Goal: Task Accomplishment & Management: Complete application form

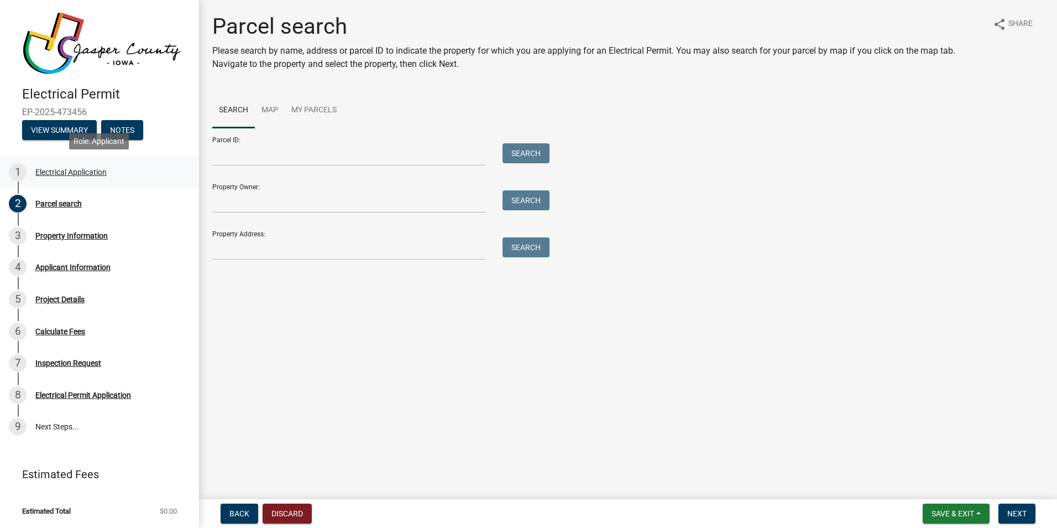
click at [72, 170] on div "Electrical Application" at bounding box center [70, 172] width 71 height 8
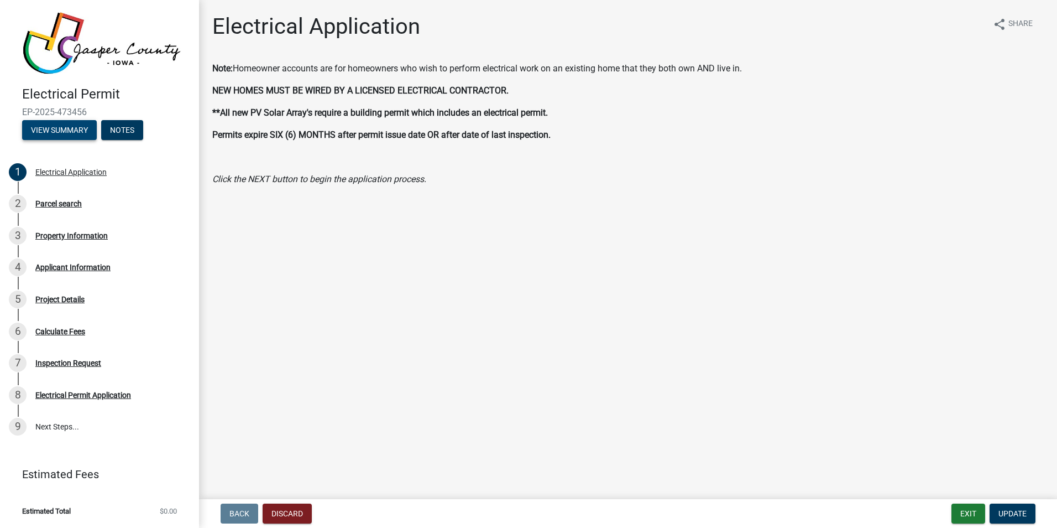
click at [60, 128] on button "View Summary" at bounding box center [59, 130] width 75 height 20
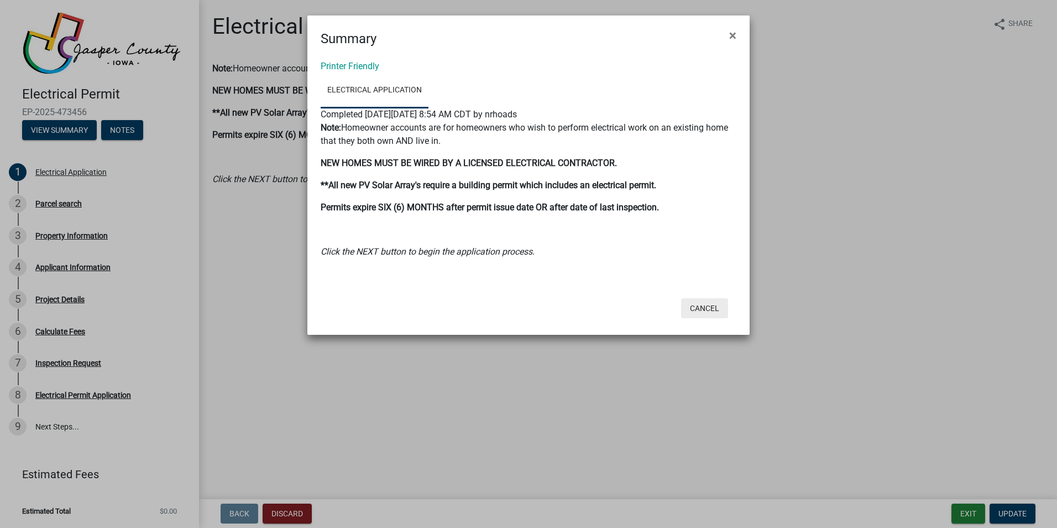
click at [703, 301] on button "Cancel" at bounding box center [704, 308] width 47 height 20
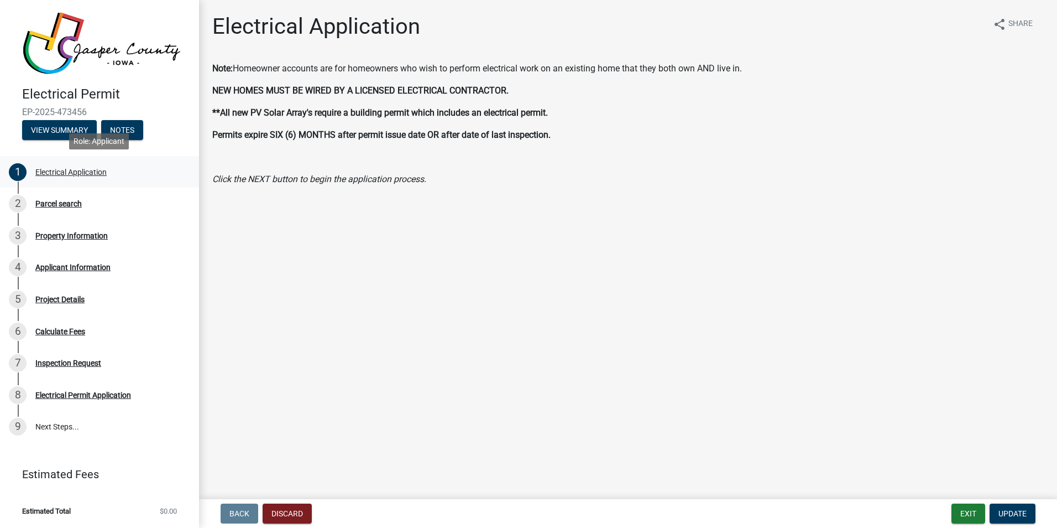
click at [91, 171] on div "Electrical Application" at bounding box center [70, 172] width 71 height 8
click at [67, 34] on img at bounding box center [101, 43] width 159 height 63
click at [118, 51] on img at bounding box center [101, 43] width 159 height 63
click at [967, 503] on button "Exit" at bounding box center [969, 513] width 34 height 20
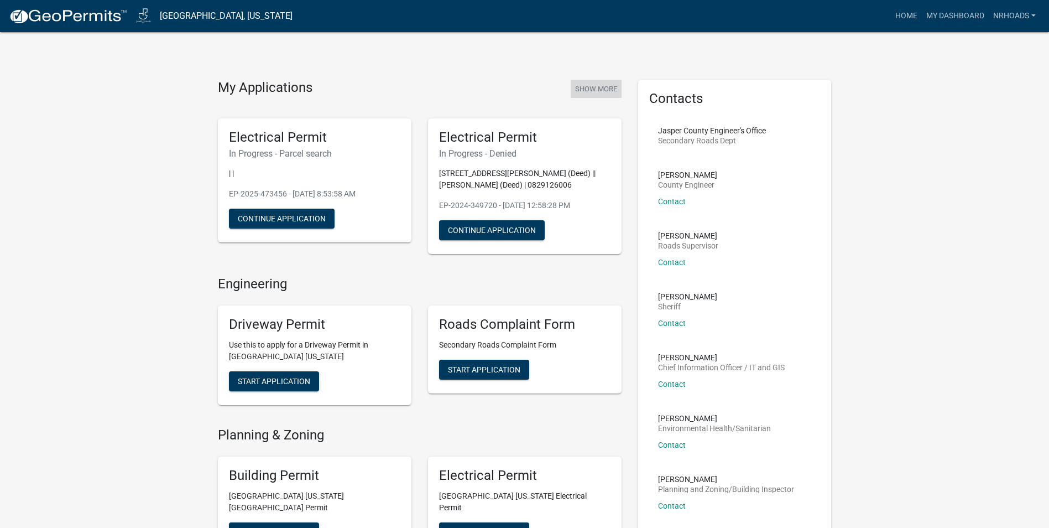
click at [602, 87] on button "Show More" at bounding box center [596, 89] width 51 height 18
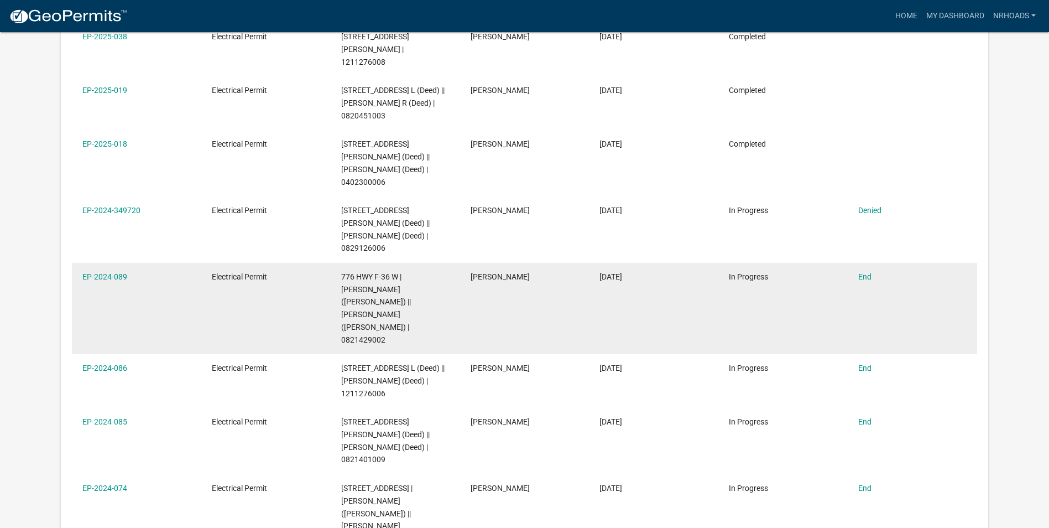
scroll to position [312, 0]
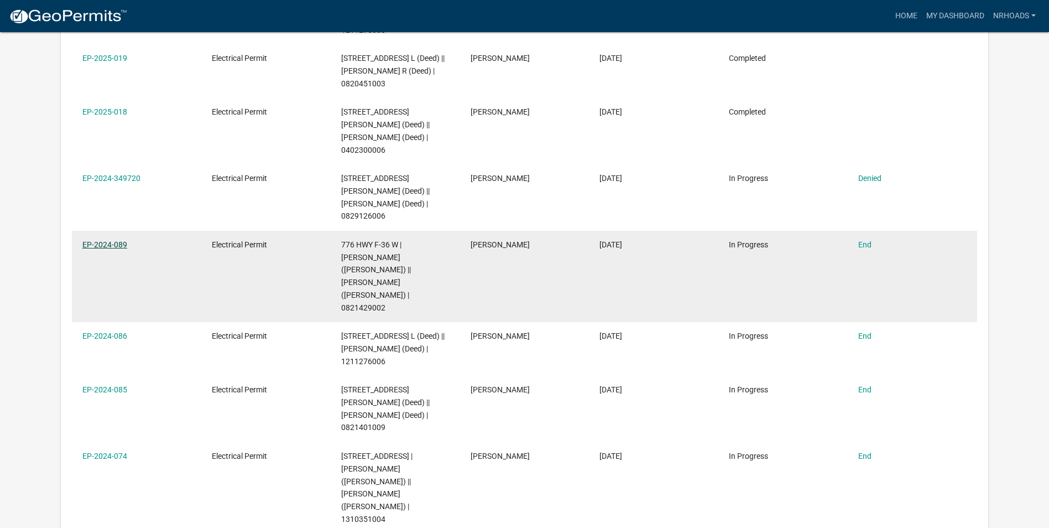
click at [110, 249] on link "EP-2024-089" at bounding box center [104, 244] width 45 height 9
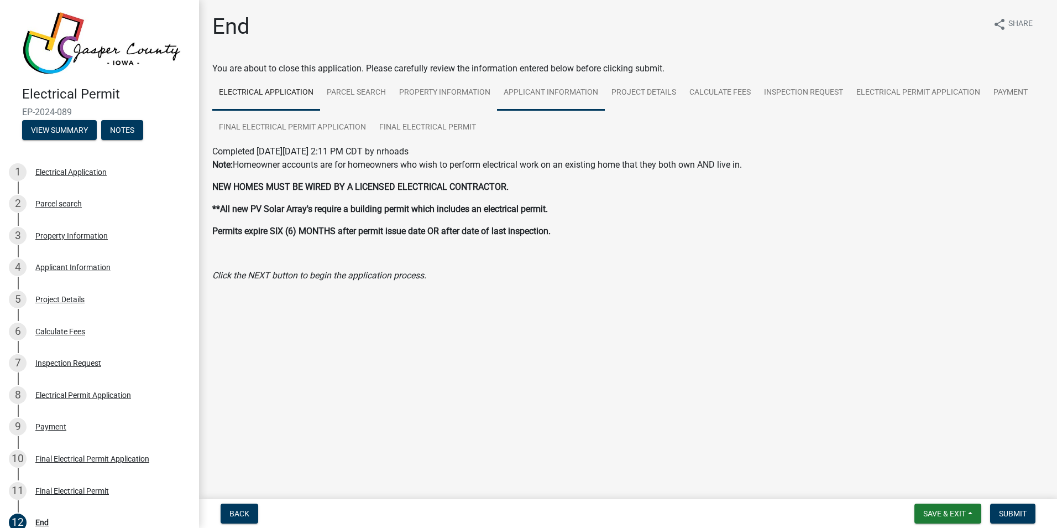
click at [540, 93] on link "Applicant Information" at bounding box center [551, 92] width 108 height 35
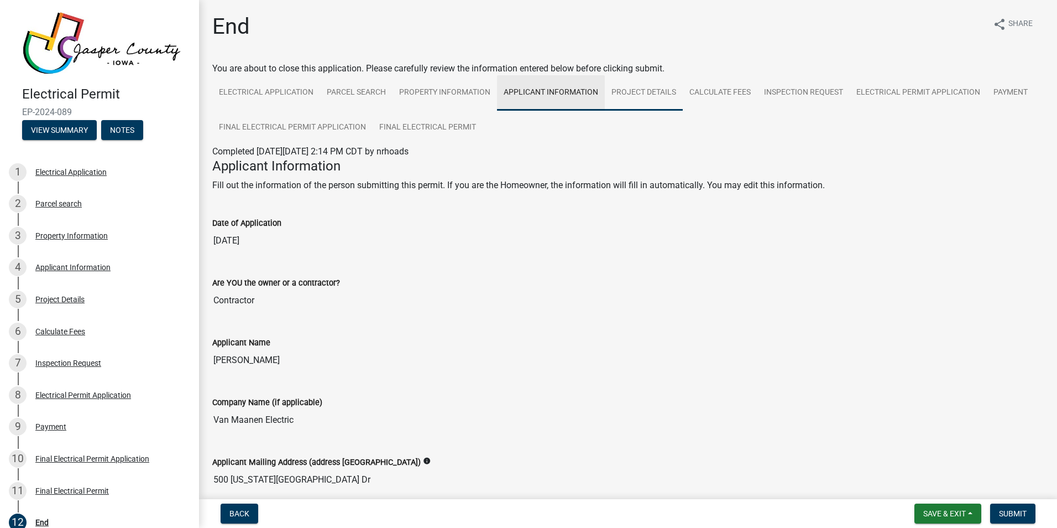
click at [634, 93] on link "Project Details" at bounding box center [644, 92] width 78 height 35
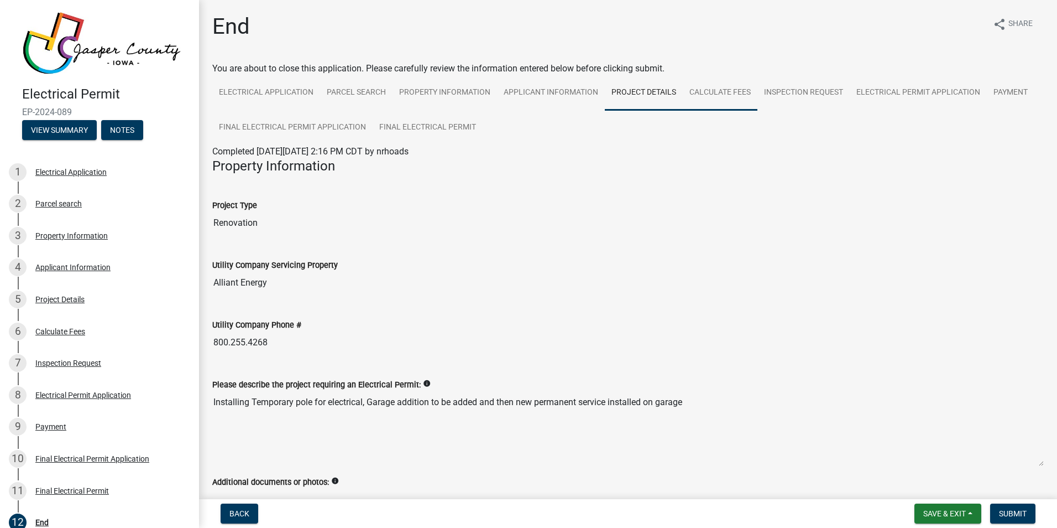
click at [723, 87] on link "Calculate Fees" at bounding box center [720, 92] width 75 height 35
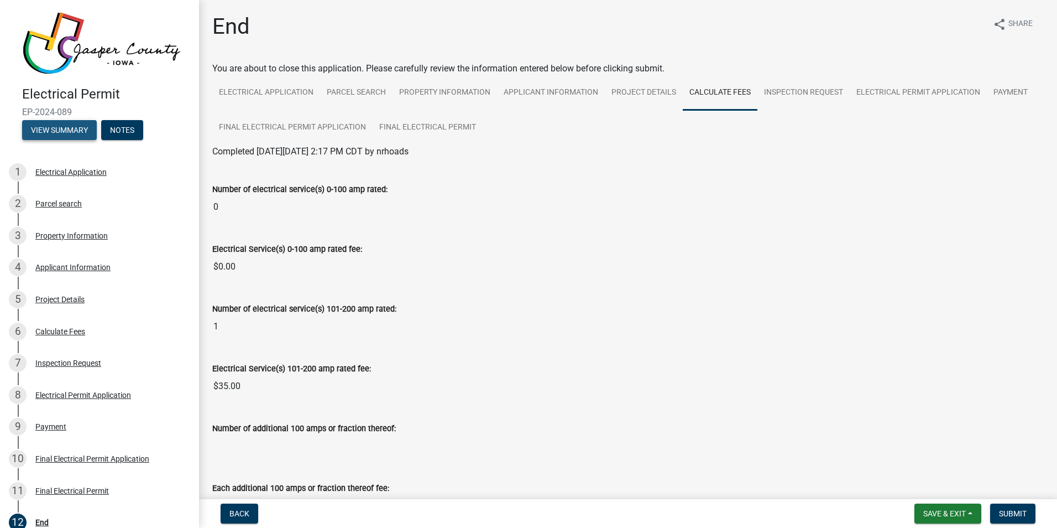
click at [74, 125] on button "View Summary" at bounding box center [59, 130] width 75 height 20
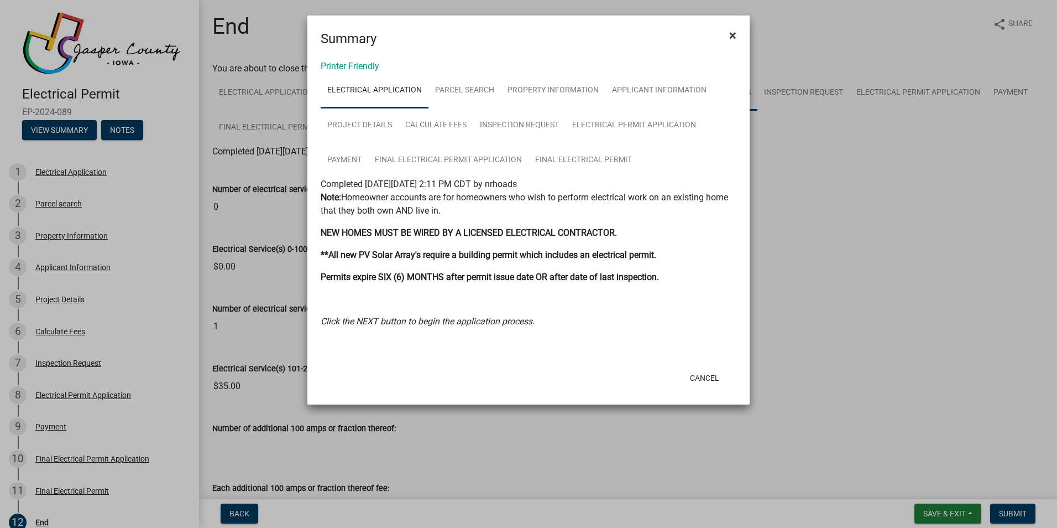
click at [731, 35] on span "×" at bounding box center [732, 35] width 7 height 15
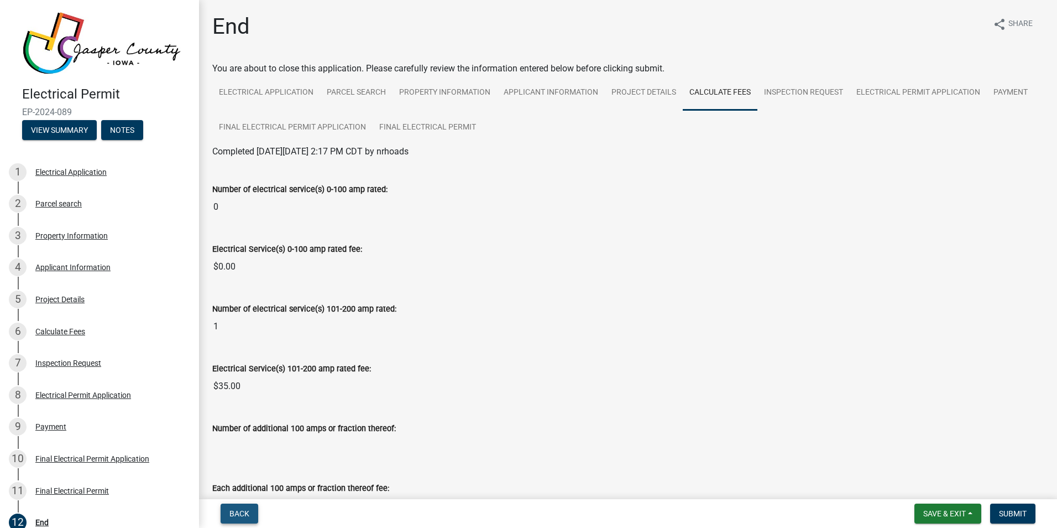
click at [239, 511] on span "Back" at bounding box center [240, 513] width 20 height 9
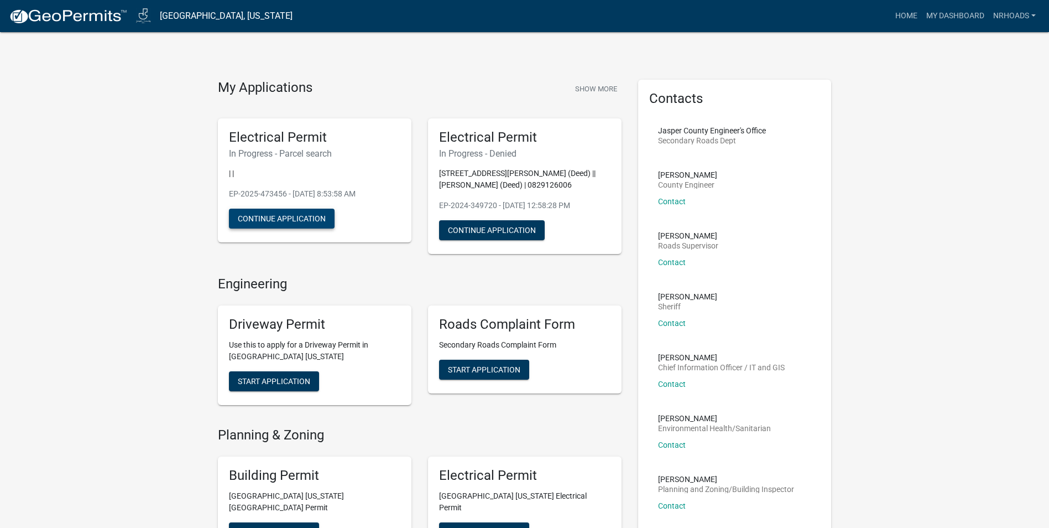
click at [270, 220] on button "Continue Application" at bounding box center [282, 219] width 106 height 20
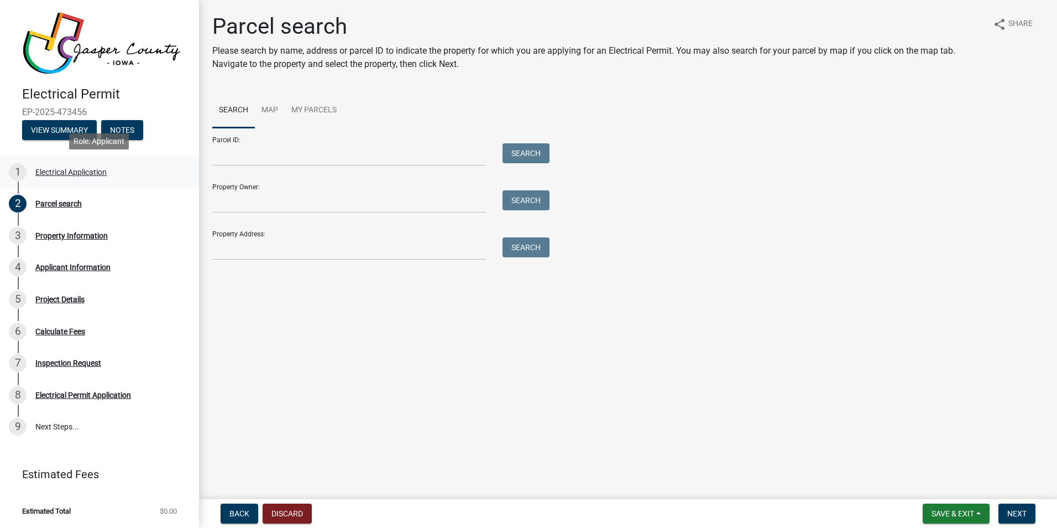
click at [86, 175] on div "Electrical Application" at bounding box center [70, 172] width 71 height 8
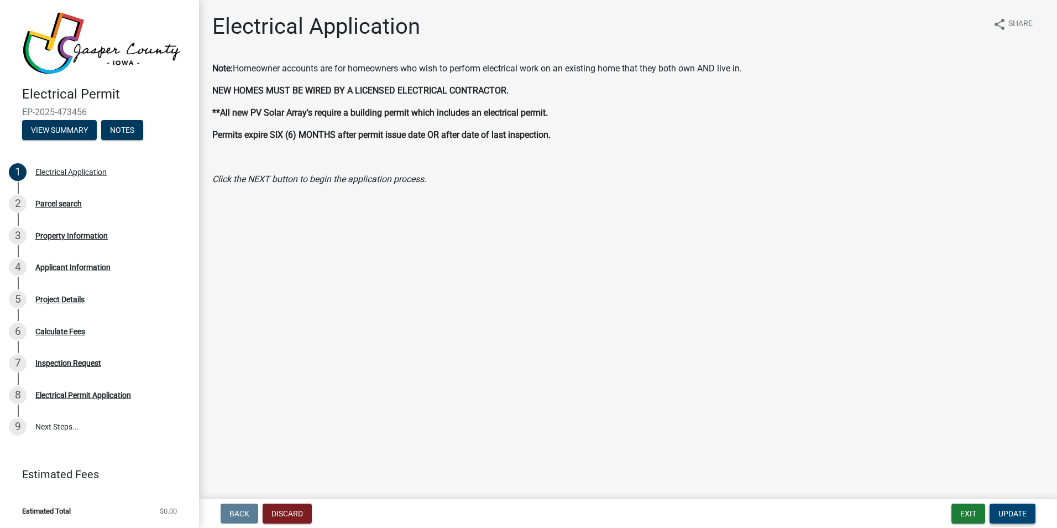
click at [1026, 507] on button "Update" at bounding box center [1013, 513] width 46 height 20
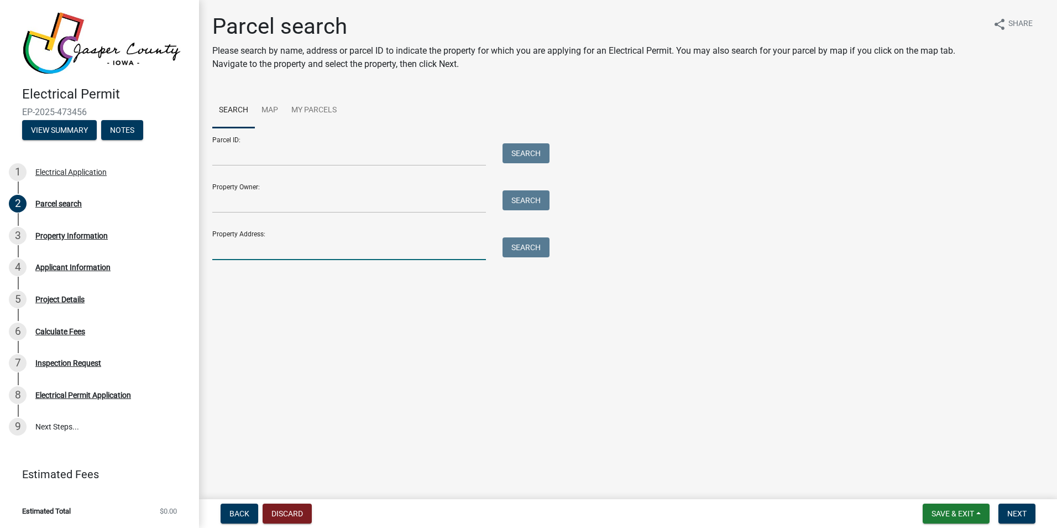
click at [247, 251] on input "Property Address:" at bounding box center [349, 248] width 274 height 23
click at [543, 248] on button "Search" at bounding box center [526, 247] width 47 height 20
click at [253, 244] on input "[STREET_ADDRESS]" at bounding box center [349, 248] width 274 height 23
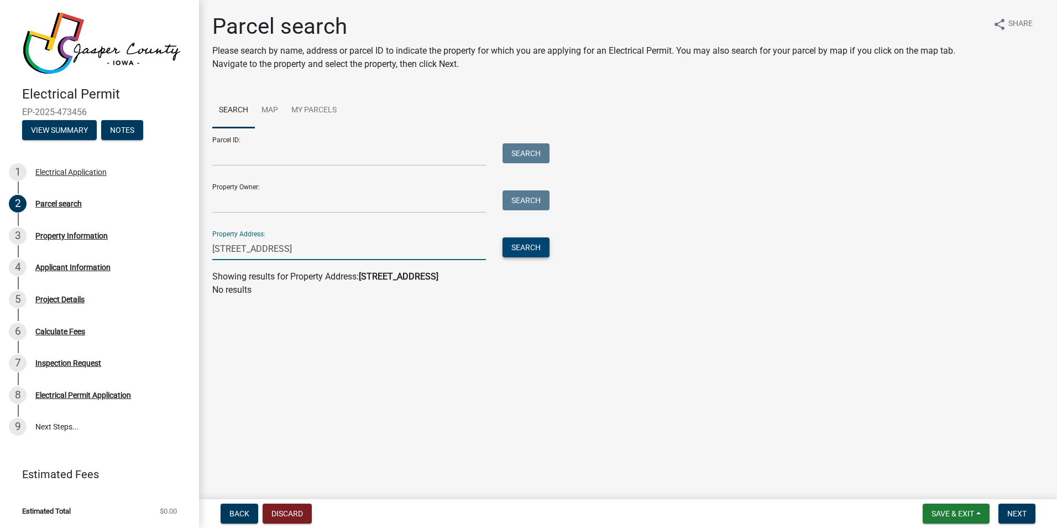
type input "[STREET_ADDRESS]"
click at [539, 252] on button "Search" at bounding box center [526, 247] width 47 height 20
drag, startPoint x: 294, startPoint y: 252, endPoint x: 209, endPoint y: 246, distance: 84.9
click at [209, 246] on div "[STREET_ADDRESS]" at bounding box center [349, 248] width 290 height 23
click at [264, 189] on div "Property Owner: Search" at bounding box center [378, 194] width 332 height 38
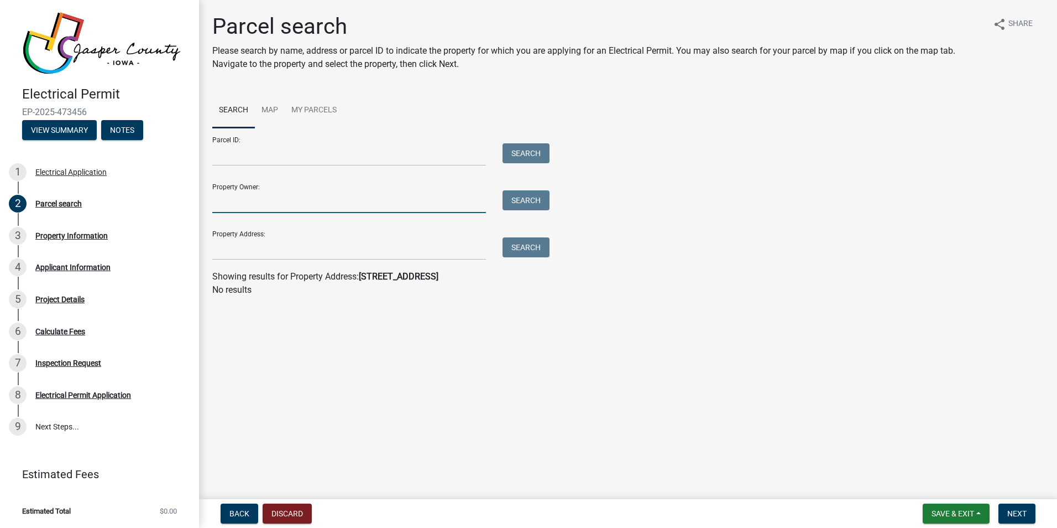
click at [264, 200] on input "Property Owner:" at bounding box center [349, 201] width 274 height 23
type input "[PERSON_NAME]"
click at [531, 205] on button "Search" at bounding box center [526, 200] width 47 height 20
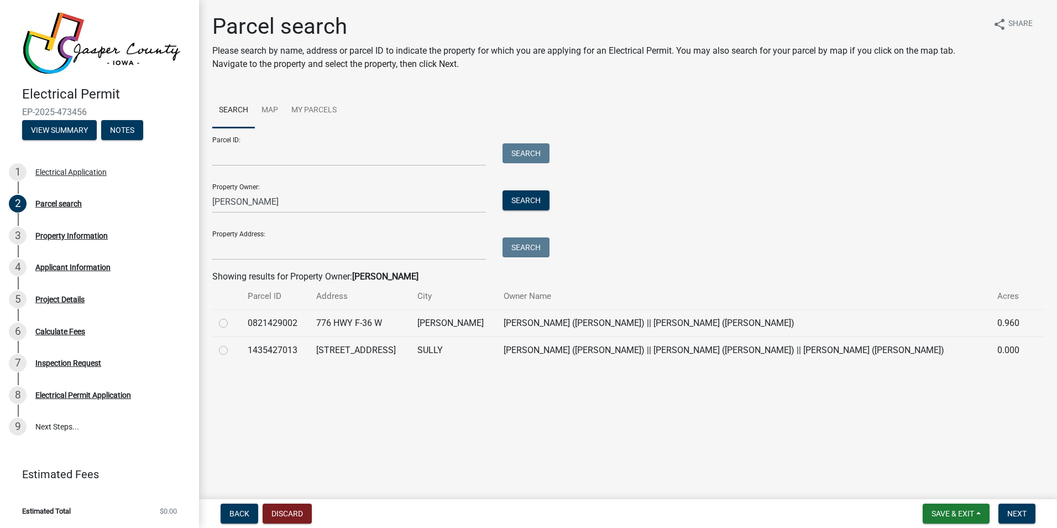
click at [232, 316] on label at bounding box center [232, 316] width 0 height 0
click at [232, 324] on input "radio" at bounding box center [235, 319] width 7 height 7
radio input "true"
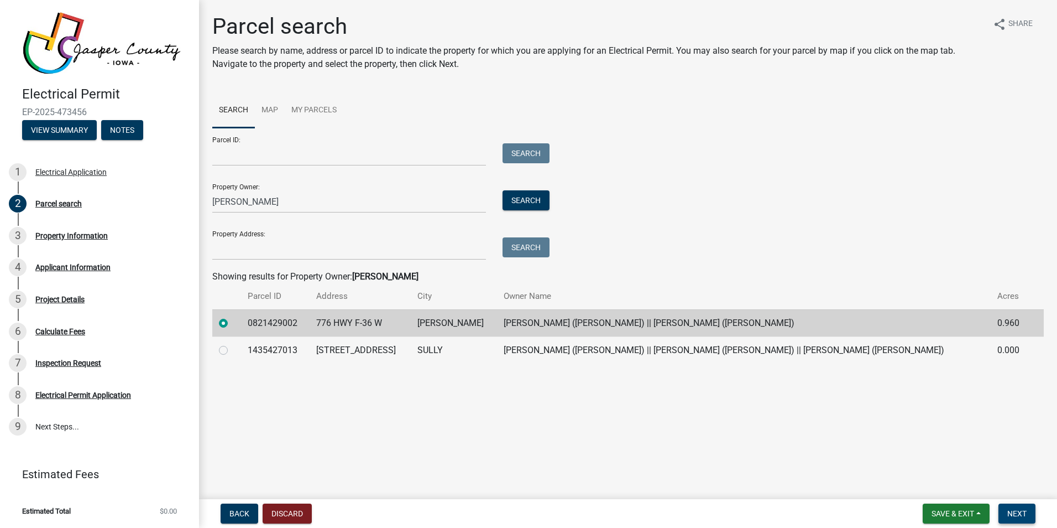
click at [1020, 514] on span "Next" at bounding box center [1017, 513] width 19 height 9
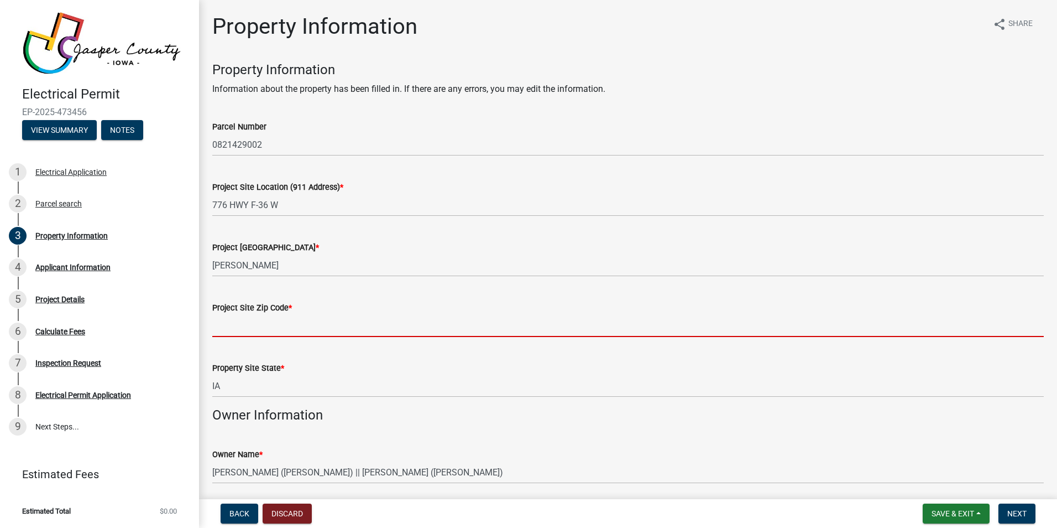
click at [277, 324] on input "Project Site Zip Code *" at bounding box center [628, 325] width 832 height 23
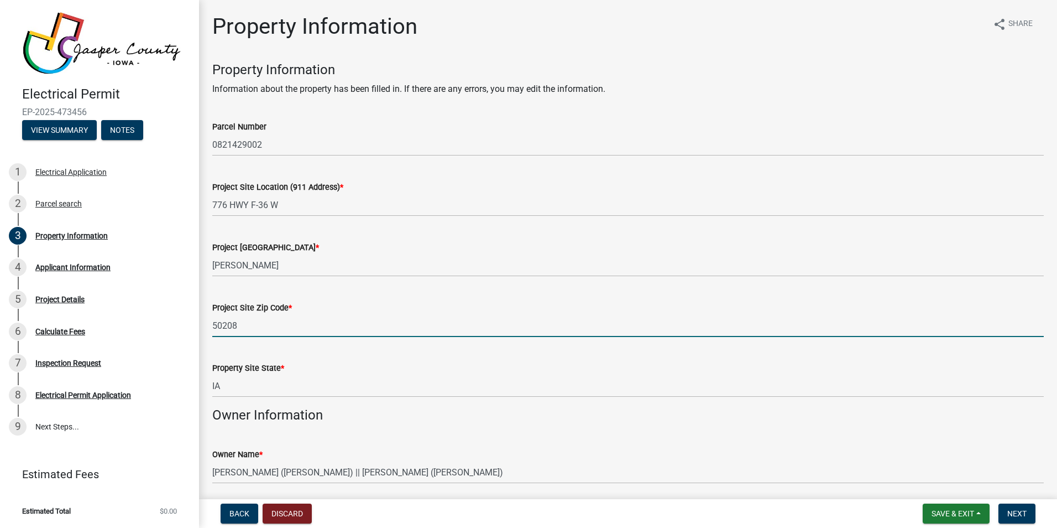
click at [366, 319] on input "50208" at bounding box center [628, 325] width 832 height 23
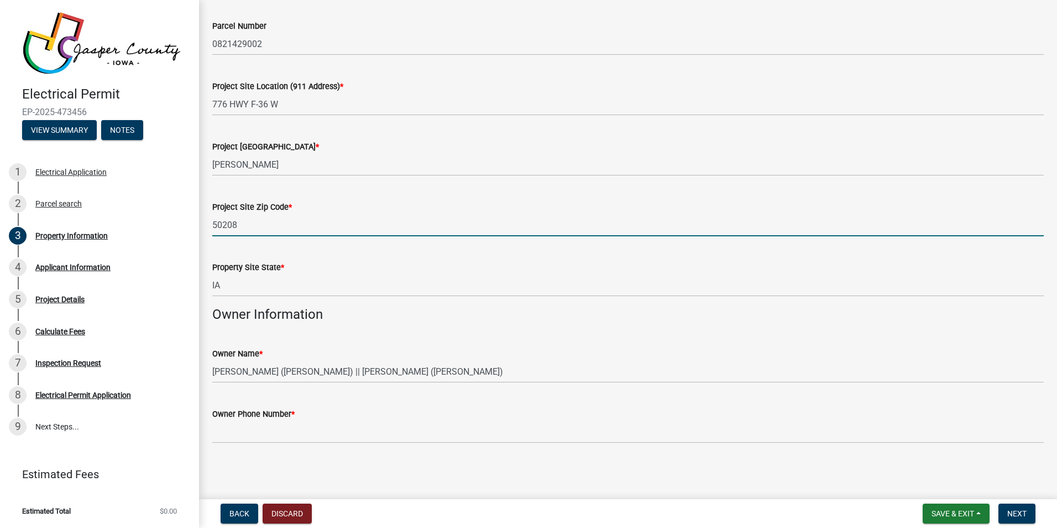
scroll to position [101, 0]
type input "50208"
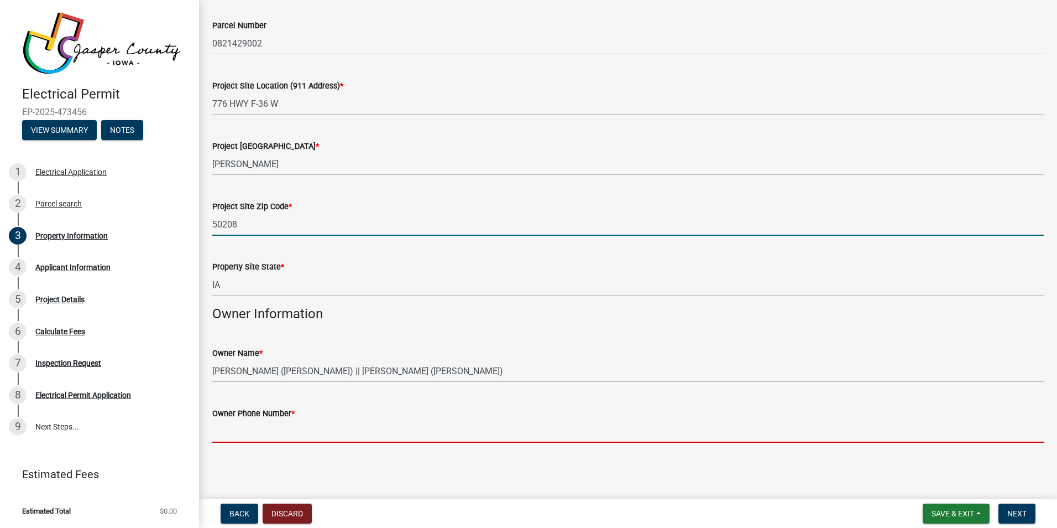
click at [514, 420] on input "Owner Phone Number *" at bounding box center [628, 431] width 832 height 23
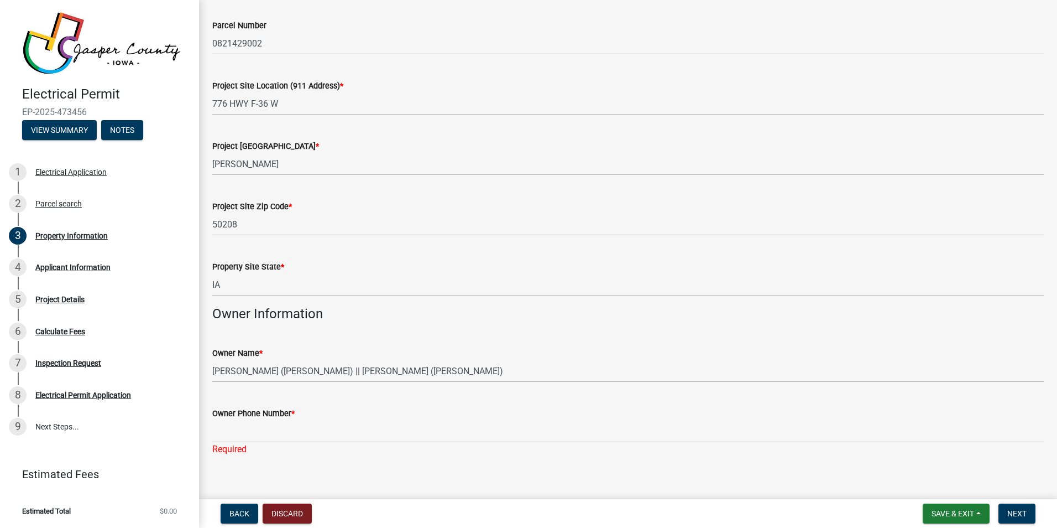
click at [601, 471] on main "Property Information share Share Property Information Information about the pro…" at bounding box center [628, 247] width 858 height 494
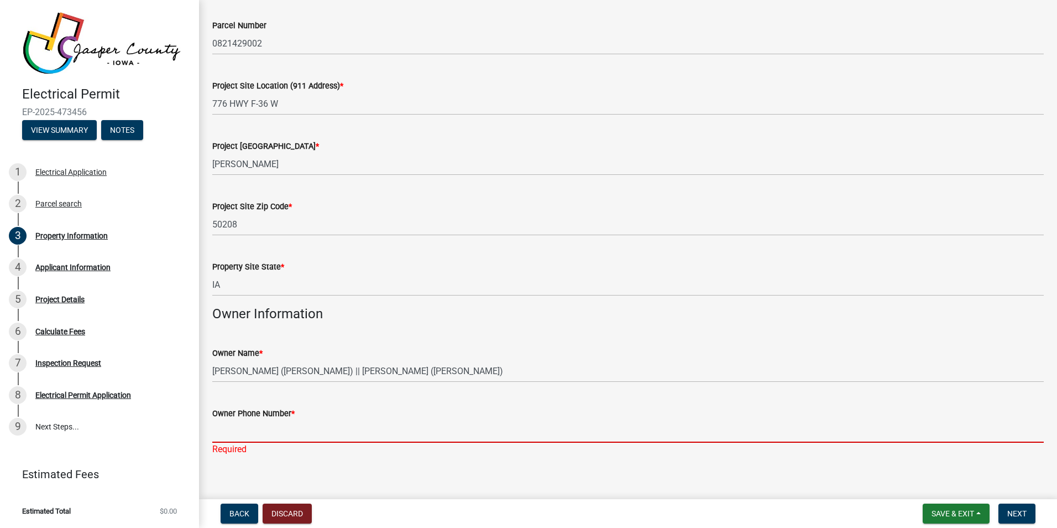
click at [295, 430] on input "Owner Phone Number *" at bounding box center [628, 431] width 832 height 23
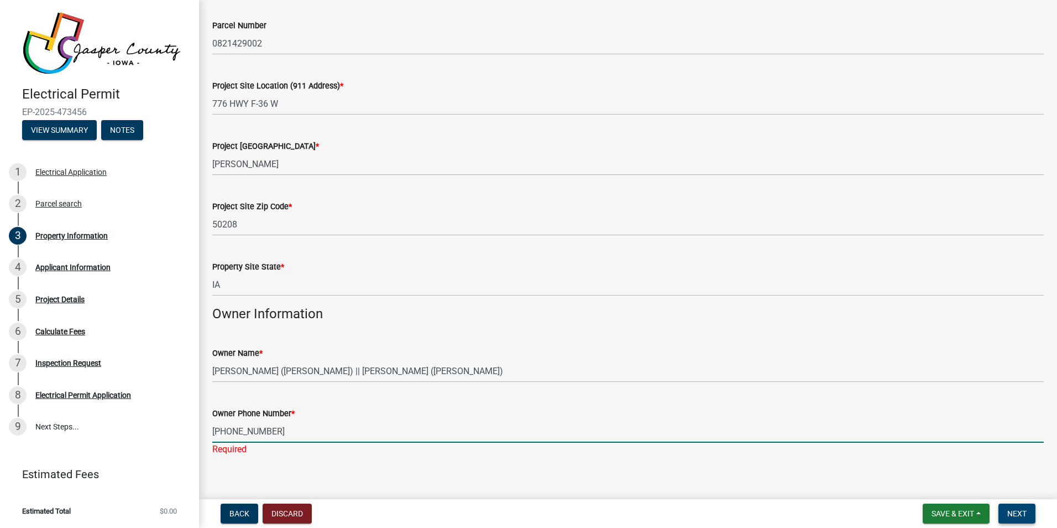
type input "[PHONE_NUMBER]"
click at [1029, 514] on button "Next" at bounding box center [1017, 513] width 37 height 20
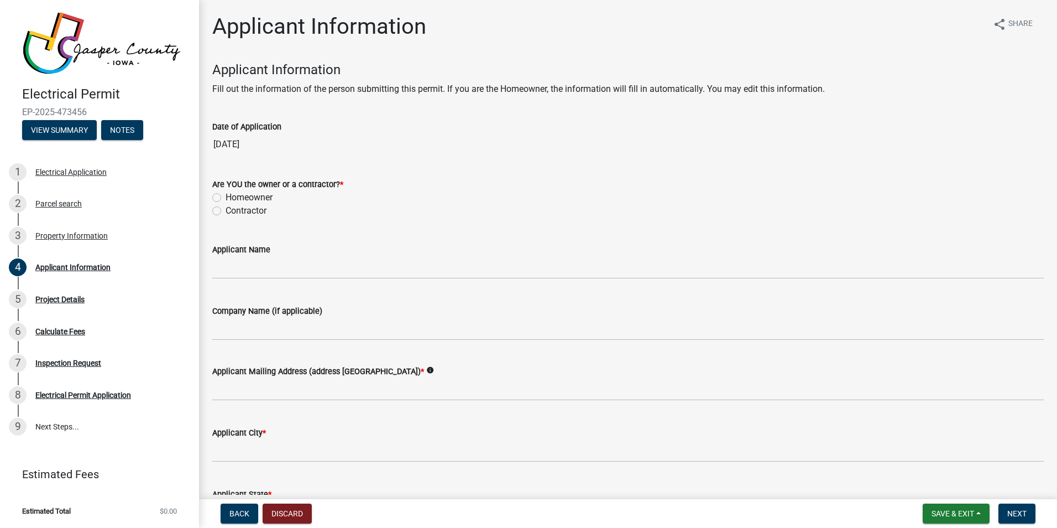
click at [226, 209] on label "Contractor" at bounding box center [246, 210] width 41 height 13
click at [226, 209] on input "Contractor" at bounding box center [229, 207] width 7 height 7
radio input "true"
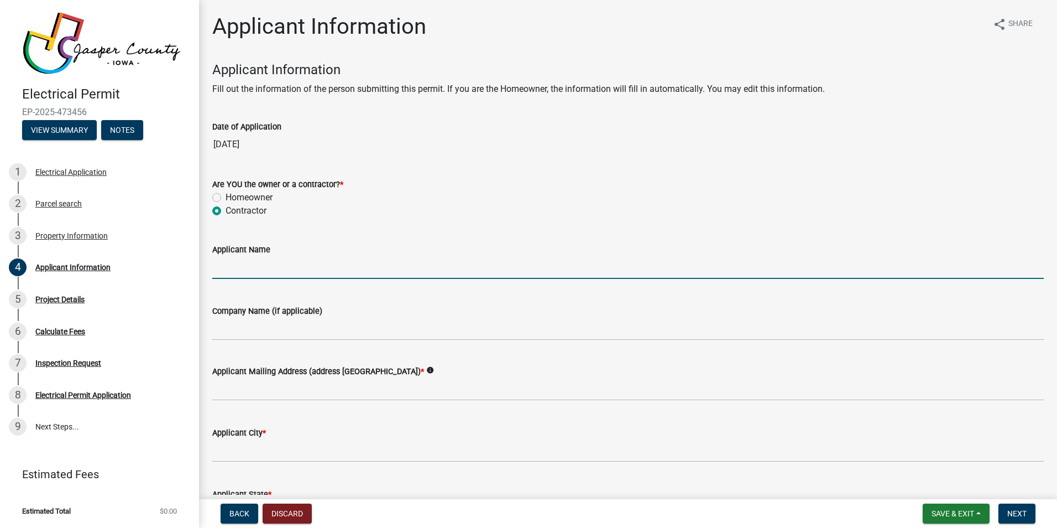
click at [237, 270] on input "Applicant Name" at bounding box center [628, 267] width 832 height 23
type input "[PERSON_NAME]"
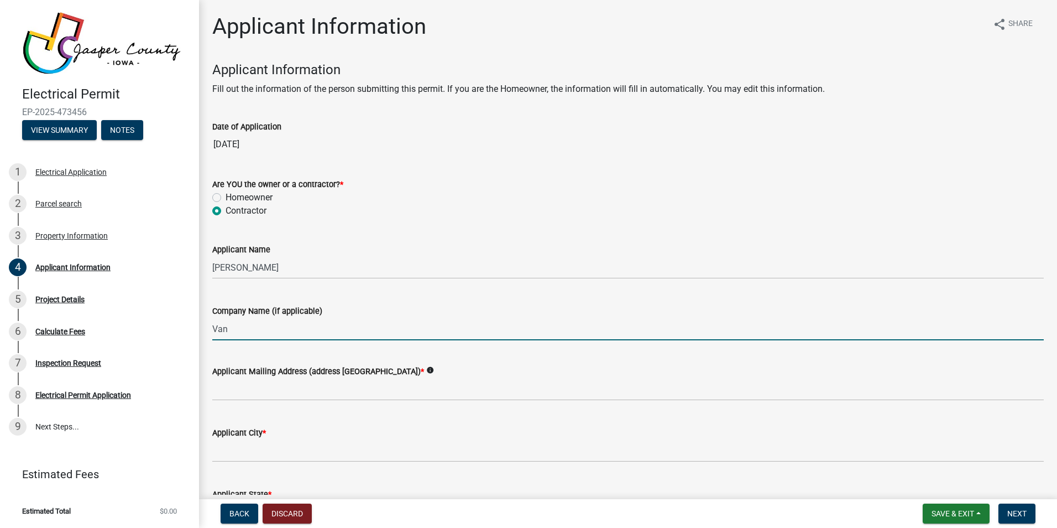
type input "Van Maanen Electric"
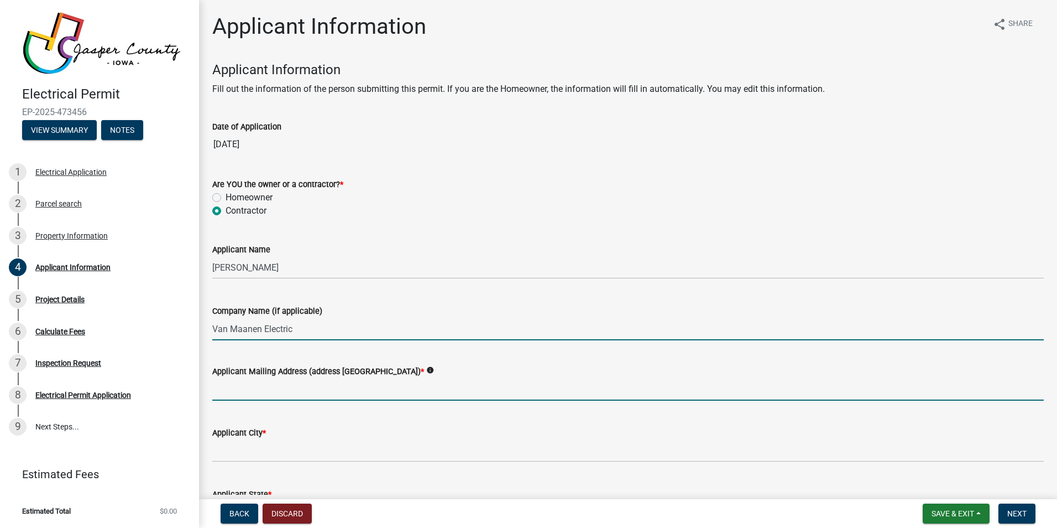
type input "500 [US_STATE][GEOGRAPHIC_DATA] Dr"
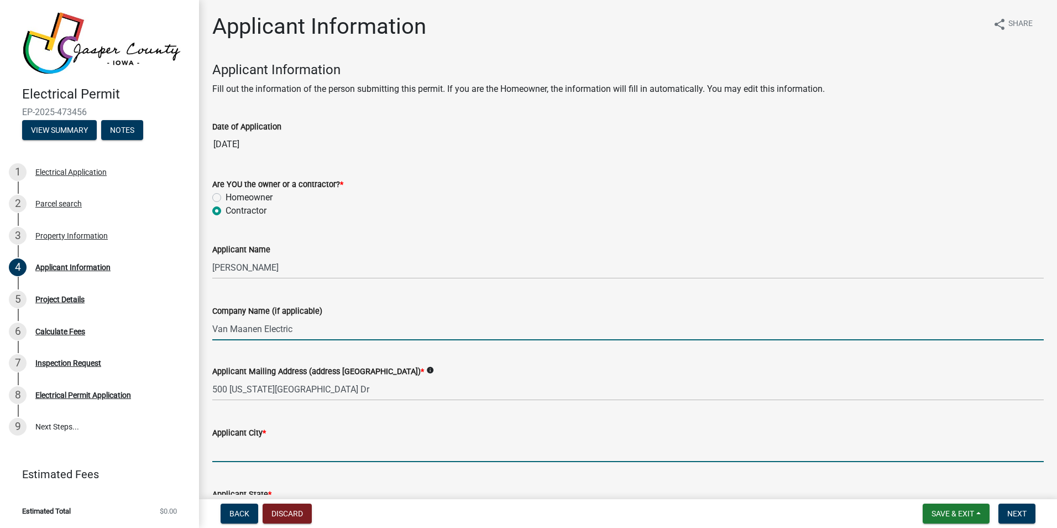
type input "[PERSON_NAME]"
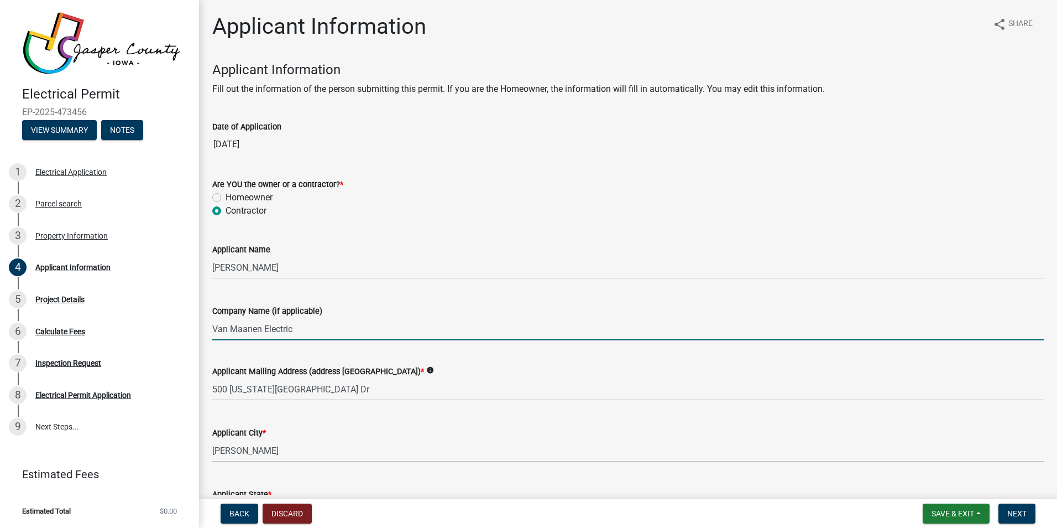
type input "IA"
type input "50208"
type input "6415213969"
type input "[EMAIL_ADDRESS][DOMAIN_NAME]"
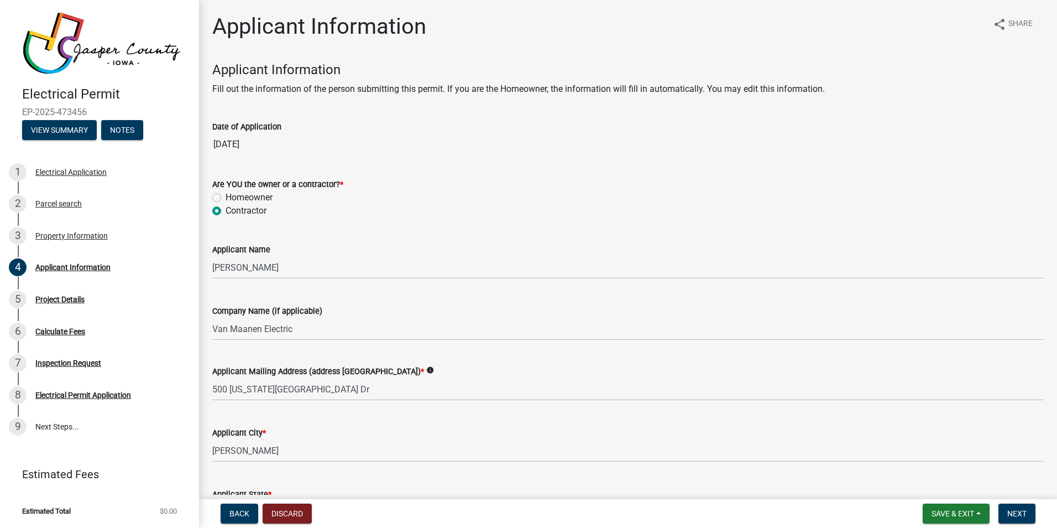
click at [385, 420] on div "Applicant City * [PERSON_NAME]" at bounding box center [628, 435] width 832 height 51
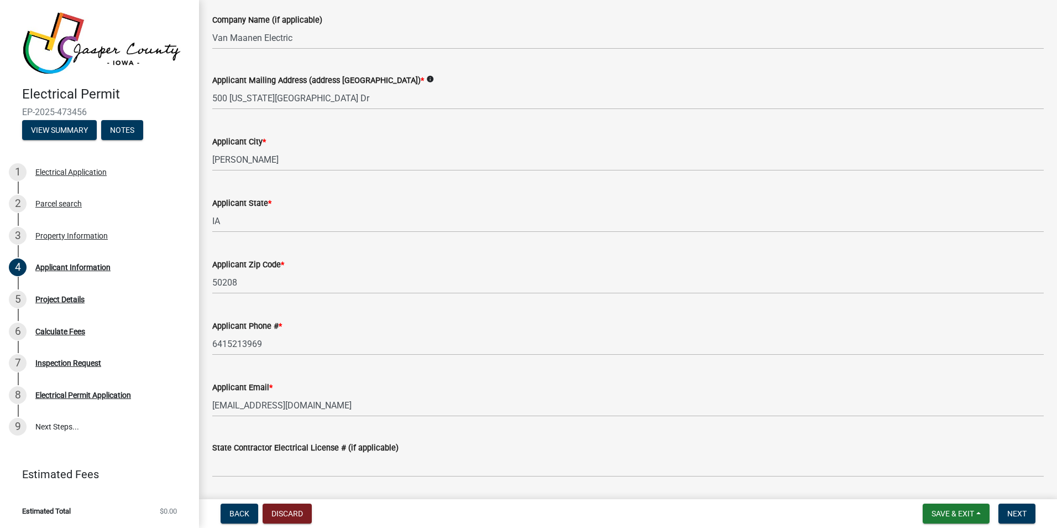
scroll to position [325, 0]
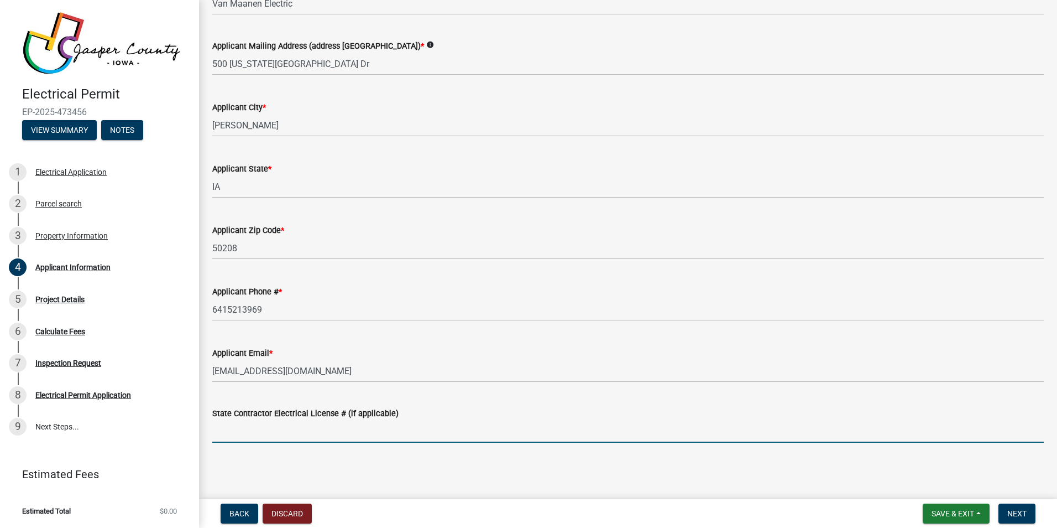
click at [312, 430] on input "State Contractor Electrical License # (if applicable)" at bounding box center [628, 431] width 832 height 23
type input "EL9618-EC"
click at [1022, 516] on span "Next" at bounding box center [1017, 513] width 19 height 9
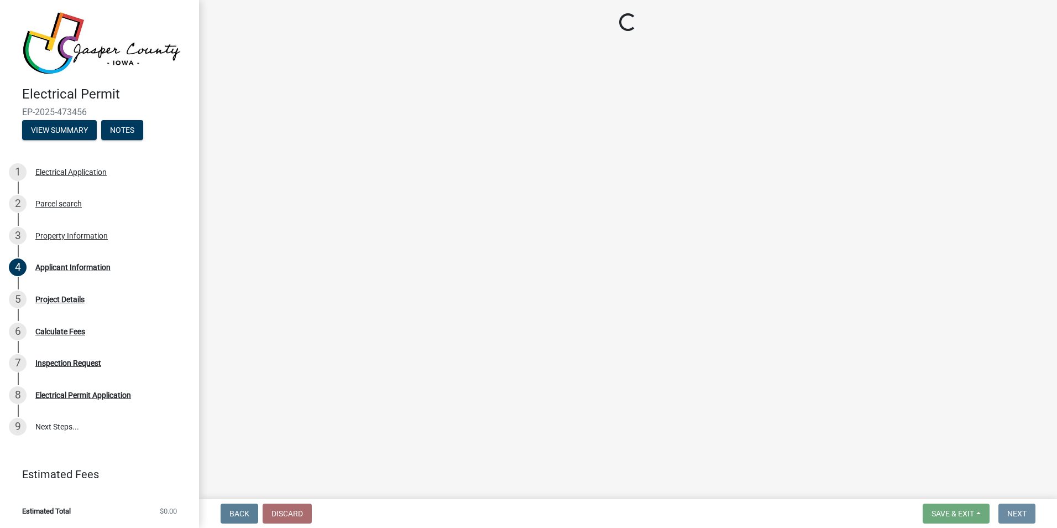
scroll to position [0, 0]
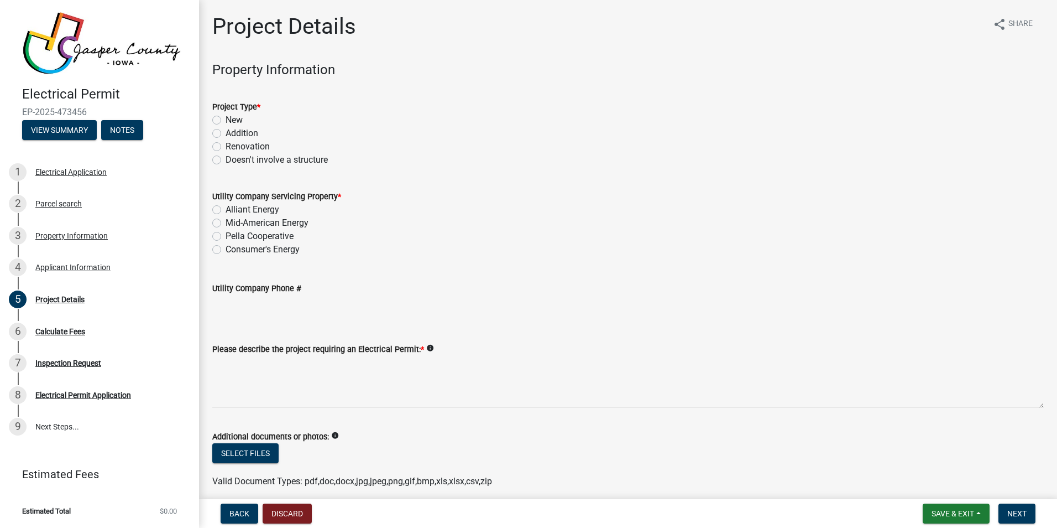
click at [226, 121] on label "New" at bounding box center [234, 119] width 17 height 13
click at [226, 121] on input "New" at bounding box center [229, 116] width 7 height 7
radio input "true"
click at [226, 209] on label "Alliant Energy" at bounding box center [253, 209] width 54 height 13
click at [226, 209] on input "Alliant Energy" at bounding box center [229, 206] width 7 height 7
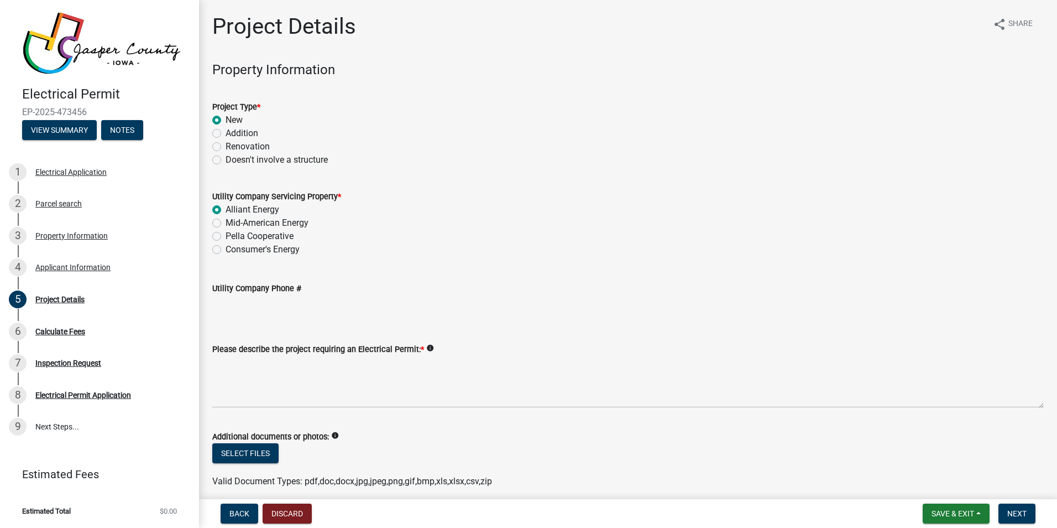
radio input "true"
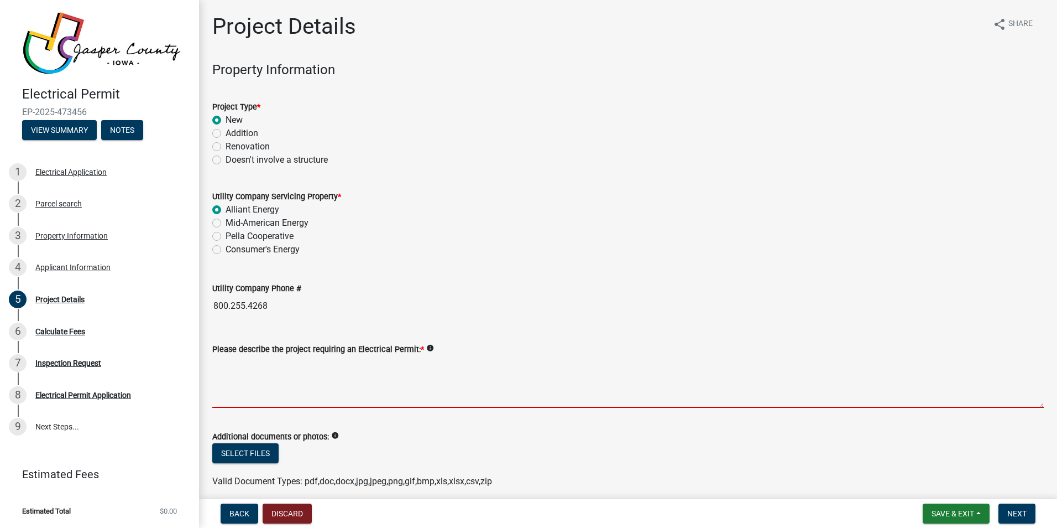
click at [242, 389] on textarea "Please describe the project requiring an Electrical Permit: *" at bounding box center [628, 382] width 832 height 52
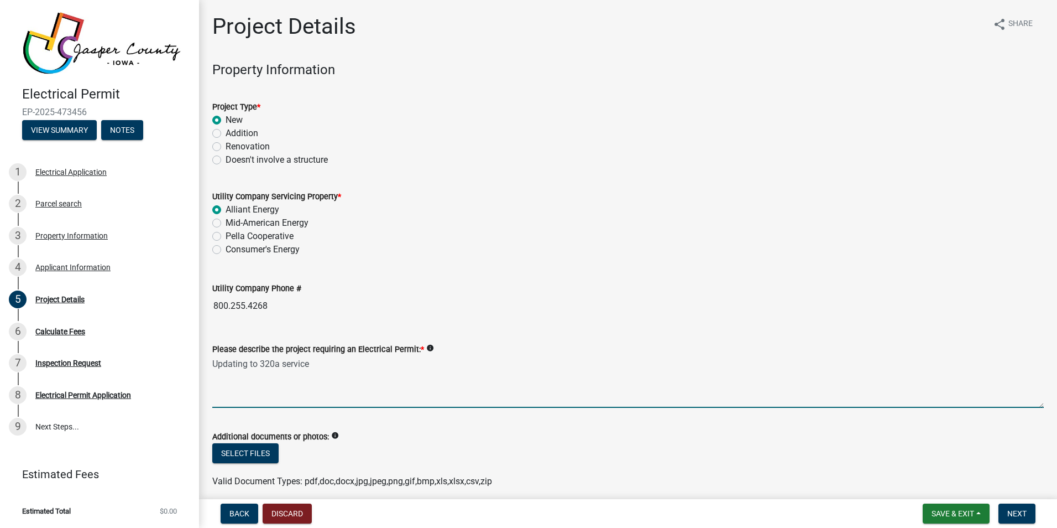
type textarea "Updating to 320a service"
drag, startPoint x: 518, startPoint y: 457, endPoint x: 582, endPoint y: 483, distance: 69.2
click at [523, 466] on wm-upload "Select files Valid Document Types: pdf,doc,docx,jpg,jpeg,png,gif,bmp,xls,xlsx,c…" at bounding box center [628, 465] width 832 height 45
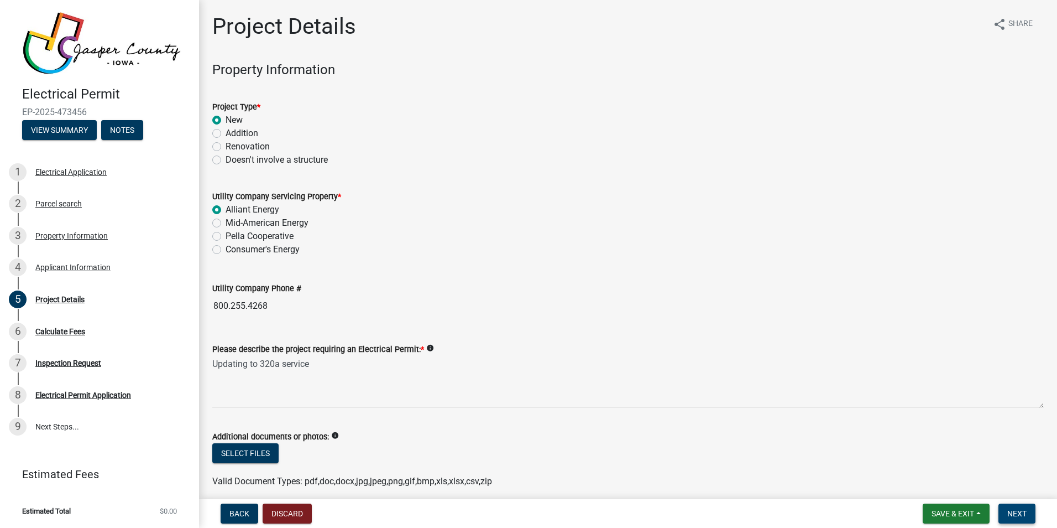
click at [1008, 510] on span "Next" at bounding box center [1017, 513] width 19 height 9
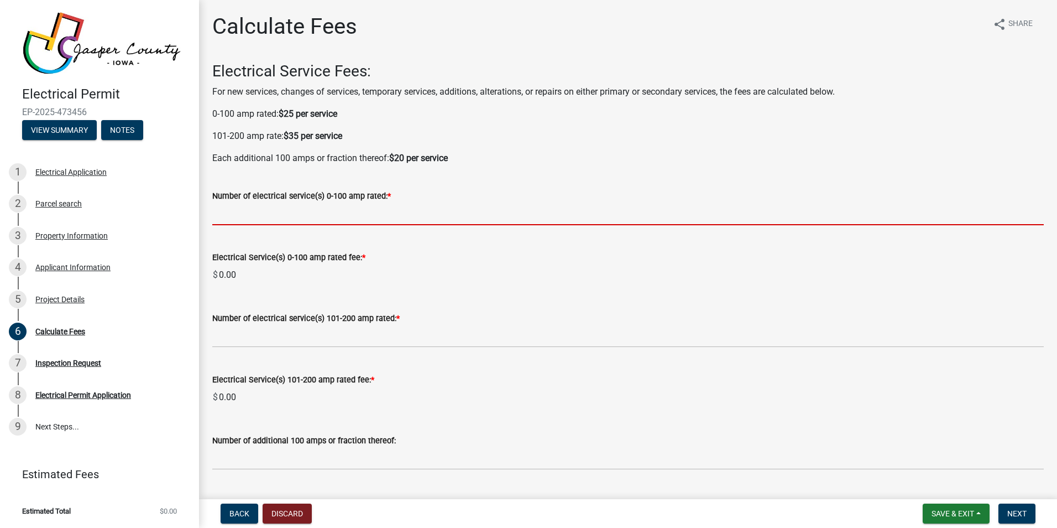
click at [333, 212] on input "text" at bounding box center [628, 213] width 832 height 23
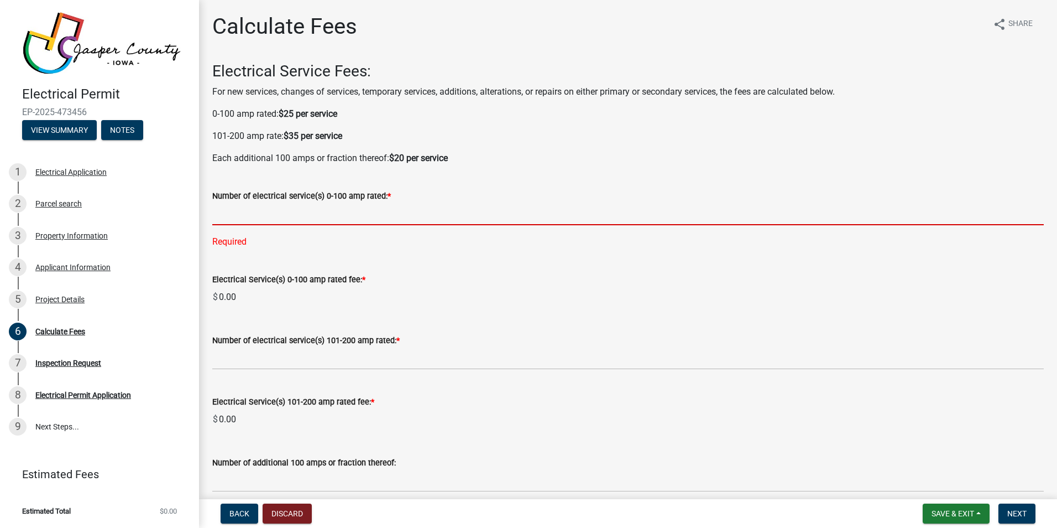
click at [263, 211] on input "text" at bounding box center [628, 213] width 832 height 23
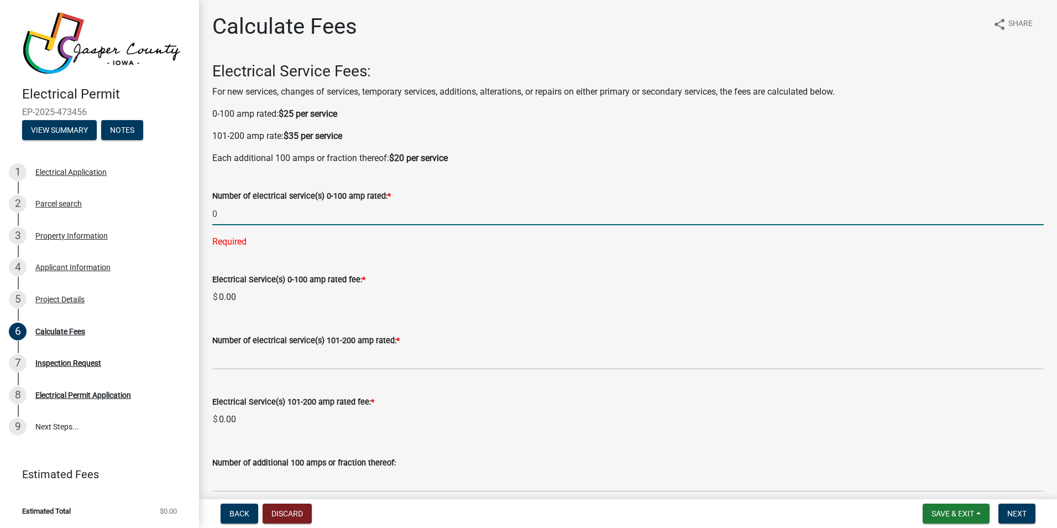
type input "0"
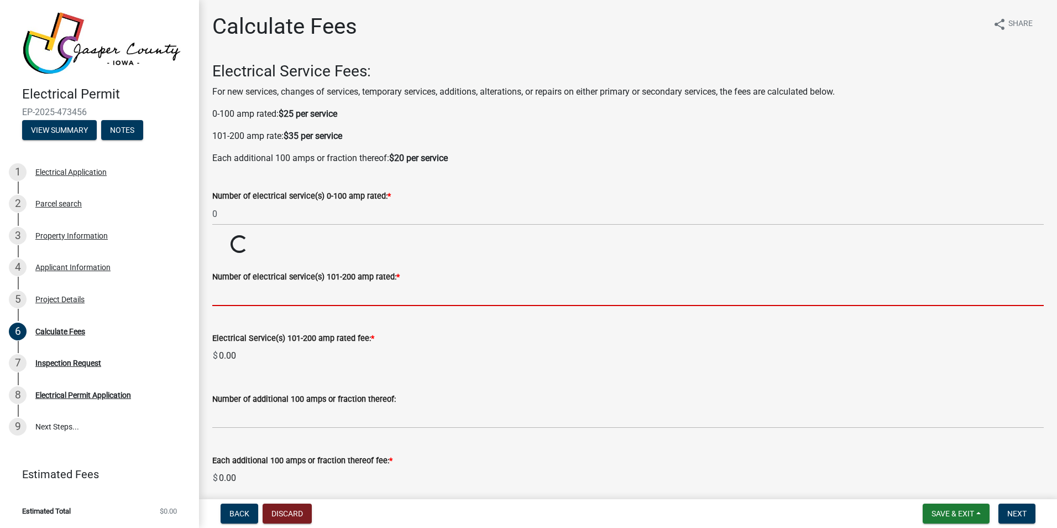
click at [300, 360] on wm-data-entity-input-list "Electrical Service Fees: For new services, changes of services, temporary servi…" at bounding box center [628, 519] width 832 height 914
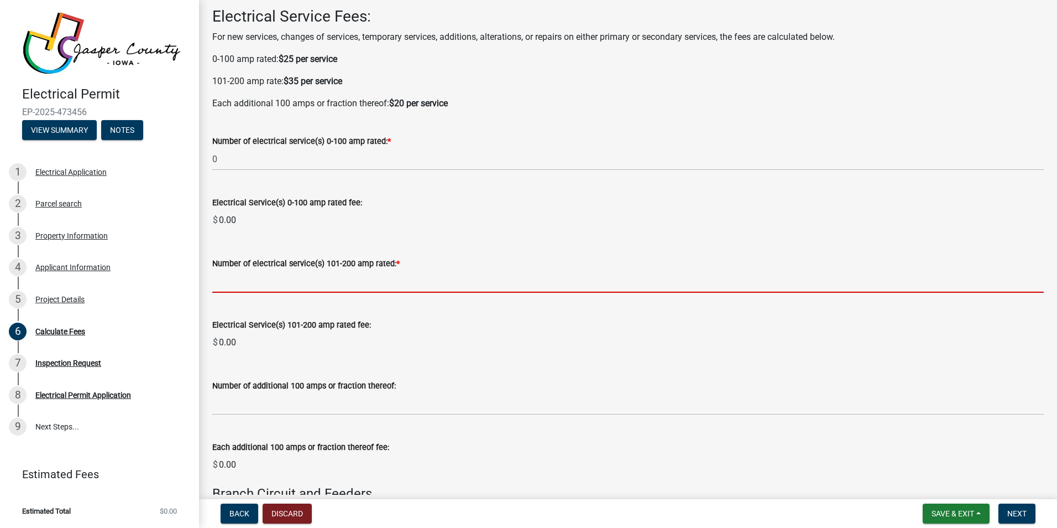
scroll to position [55, 0]
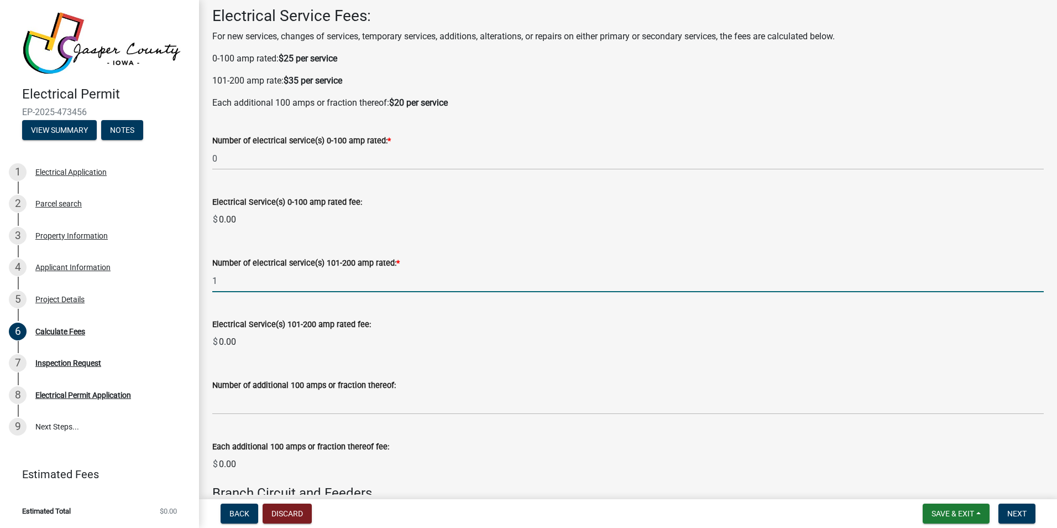
type input "1"
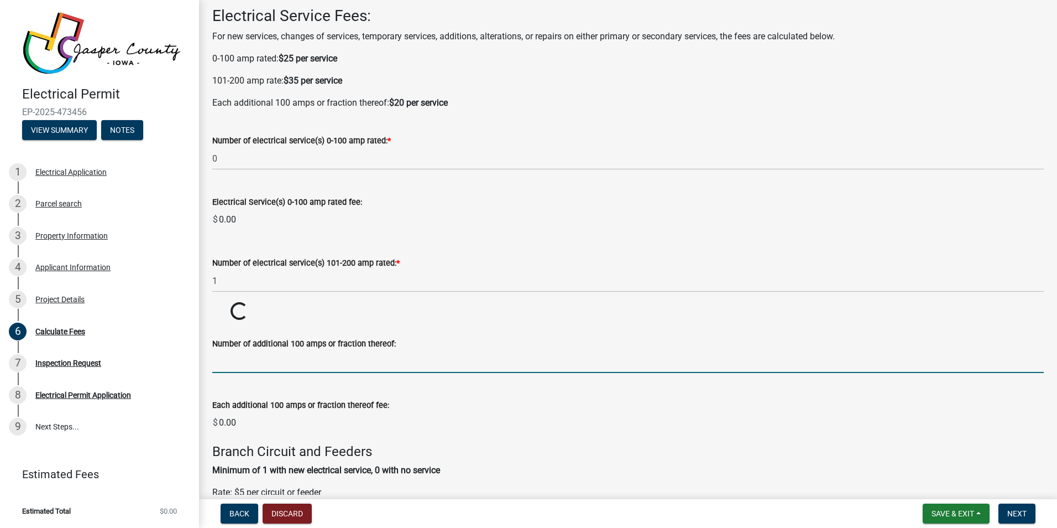
click at [259, 399] on wm-data-entity-input-list "Electrical Service Fees: For new services, changes of services, temporary servi…" at bounding box center [628, 464] width 832 height 914
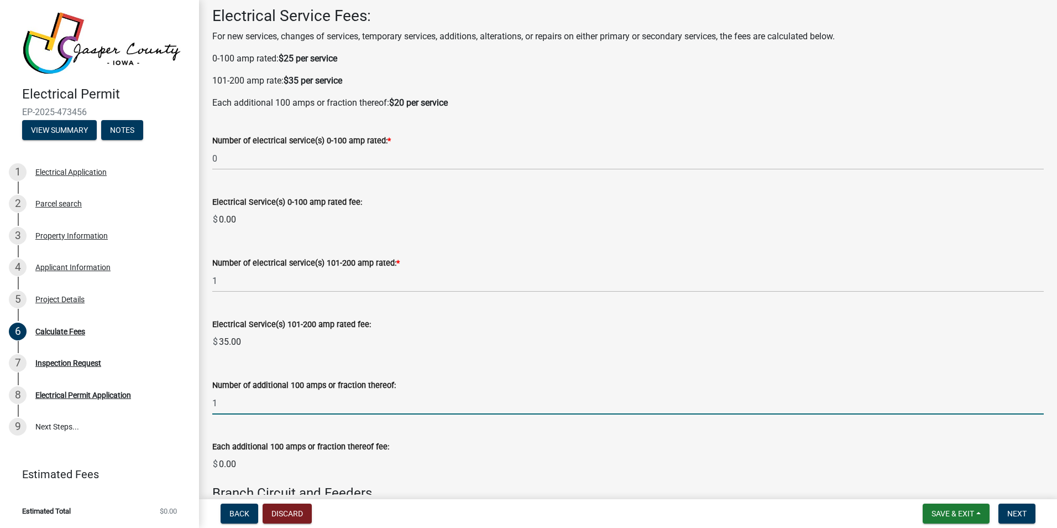
click at [296, 412] on input "1" at bounding box center [628, 403] width 832 height 23
type input "1"
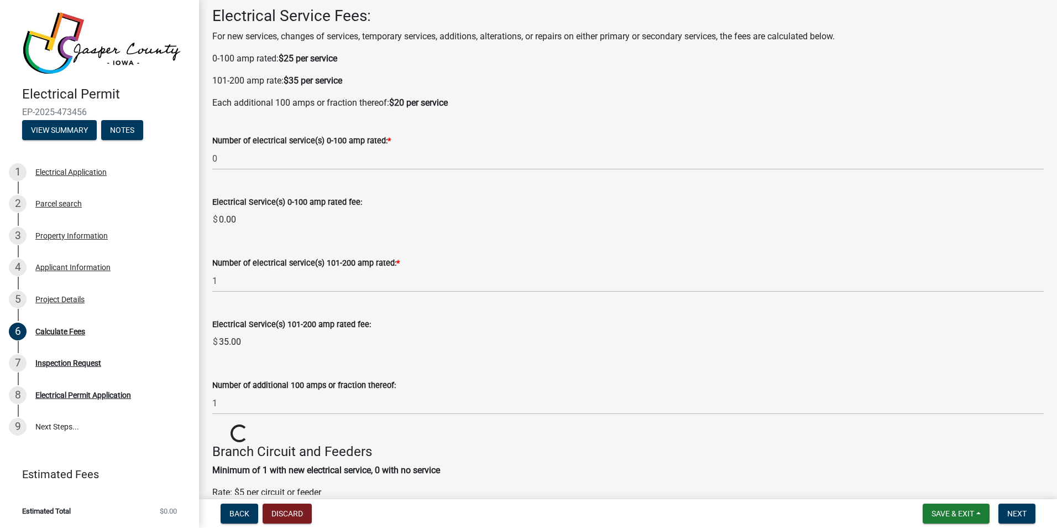
click at [296, 379] on div "Number of additional 100 amps or fraction thereof:" at bounding box center [628, 384] width 832 height 13
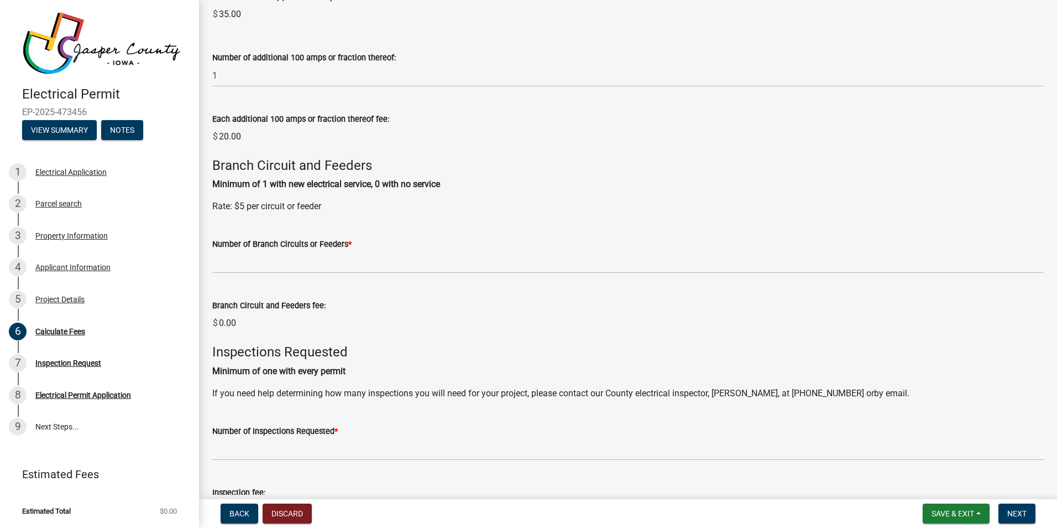
scroll to position [387, 0]
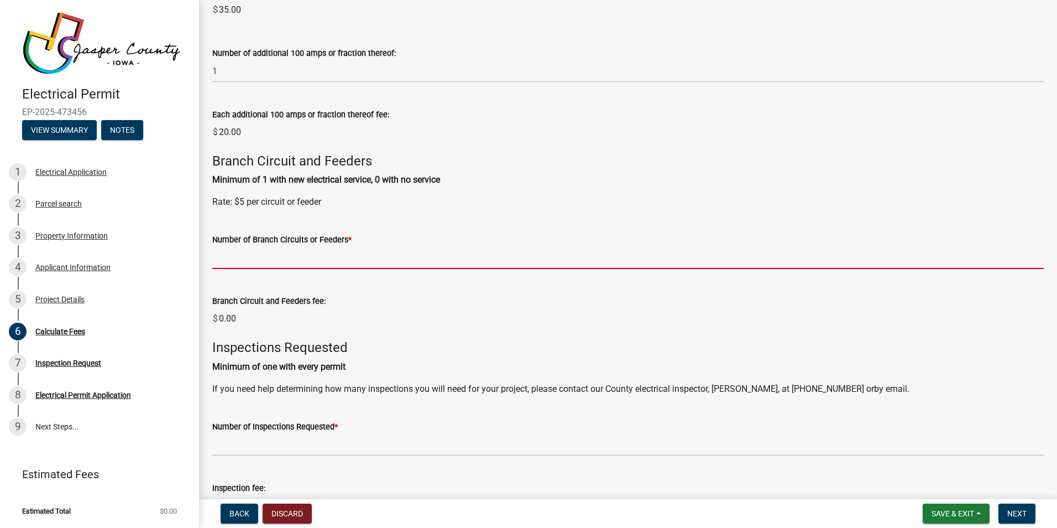
click at [238, 260] on input "text" at bounding box center [628, 257] width 832 height 23
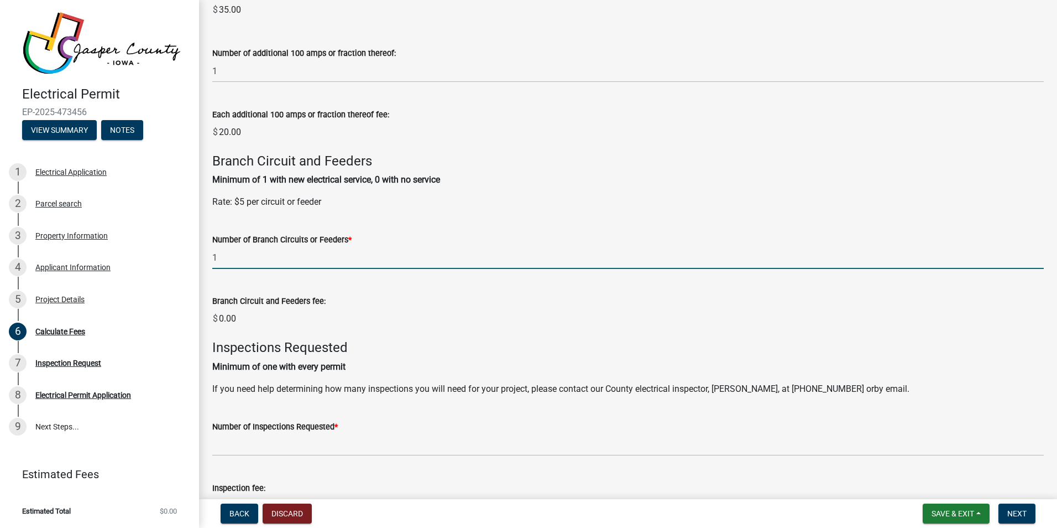
type input "1"
click at [286, 341] on div "Inspections Requested Minimum of one with every permit If you need help determi…" at bounding box center [628, 368] width 832 height 56
click at [231, 257] on input "1" at bounding box center [628, 257] width 832 height 23
type input "2"
click at [298, 414] on div "Number of Inspections Requested *" at bounding box center [628, 429] width 832 height 51
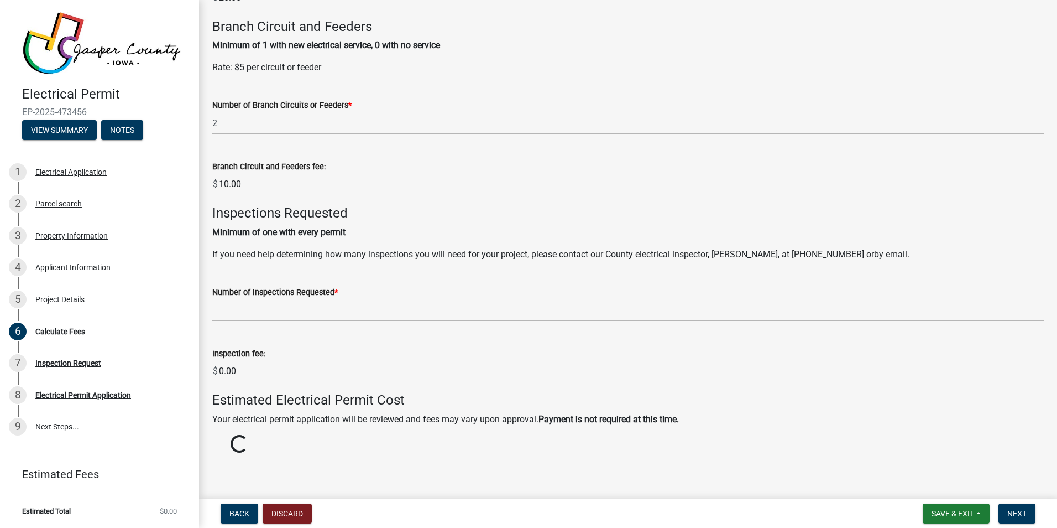
scroll to position [524, 0]
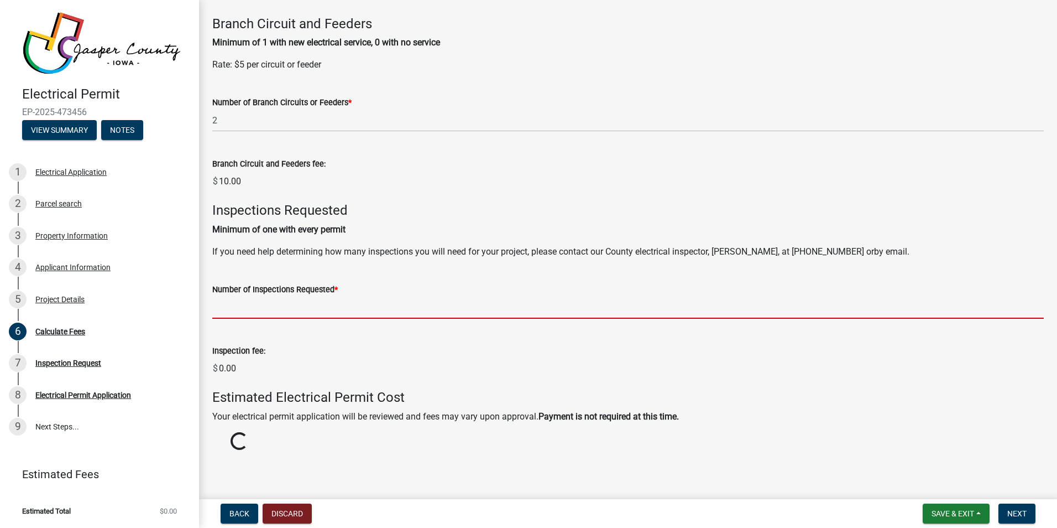
click at [245, 315] on input "text" at bounding box center [628, 307] width 832 height 23
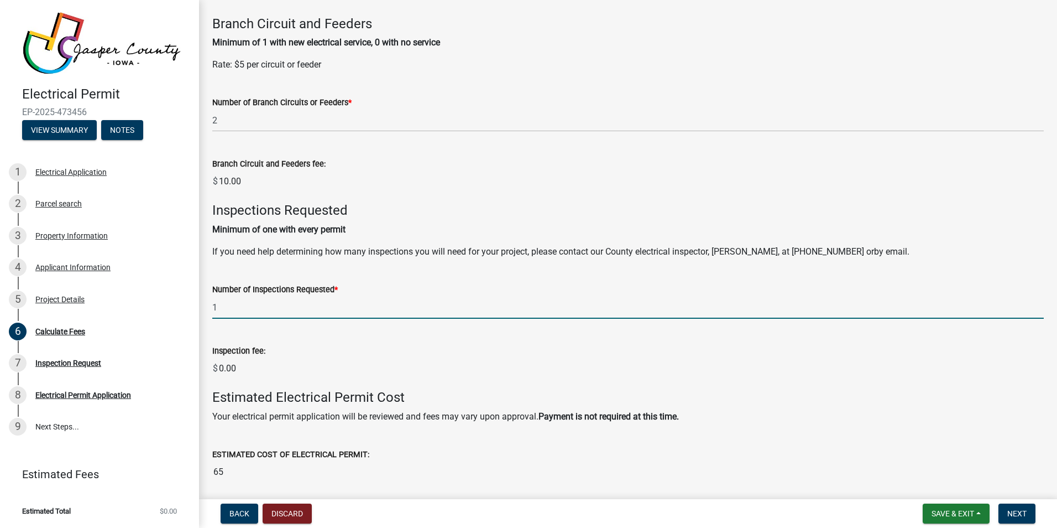
type input "1"
click at [267, 346] on wm-data-entity-input "Inspection fee: $ 0.00" at bounding box center [628, 359] width 832 height 61
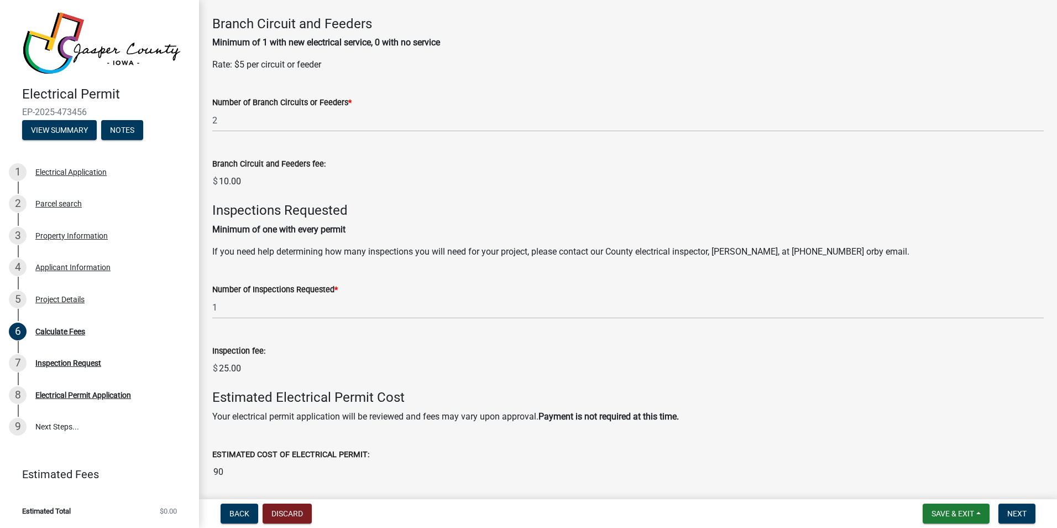
scroll to position [566, 0]
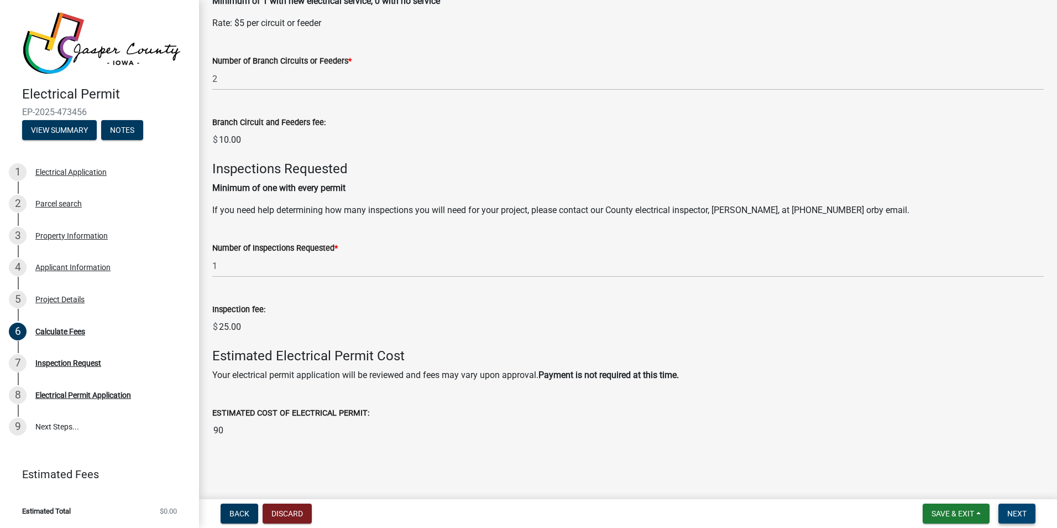
click at [1007, 515] on button "Next" at bounding box center [1017, 513] width 37 height 20
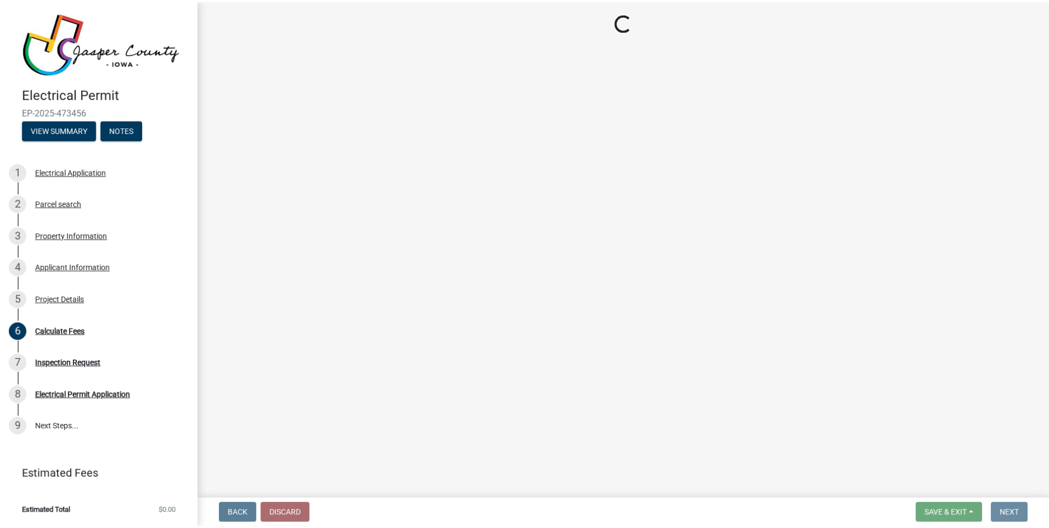
scroll to position [0, 0]
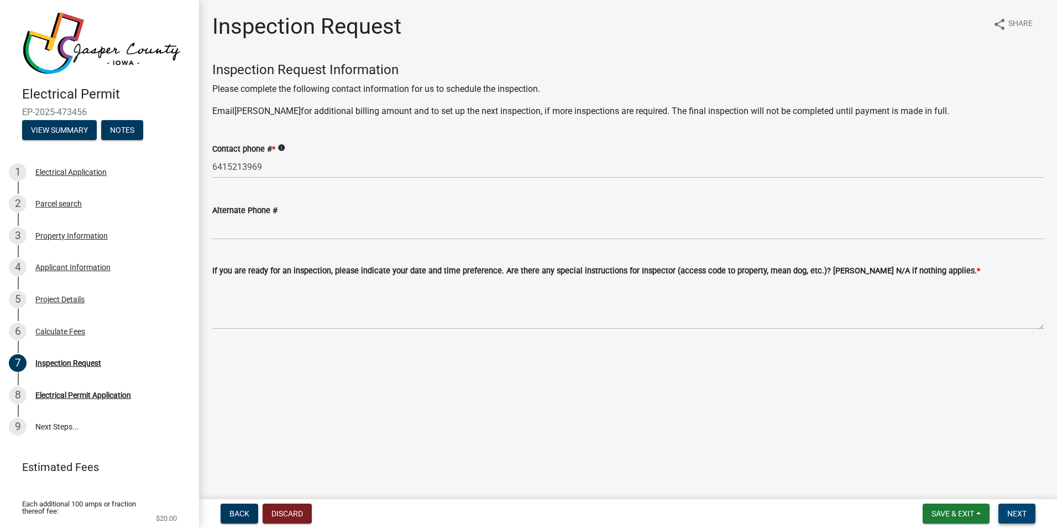
click at [1034, 509] on button "Next" at bounding box center [1017, 513] width 37 height 20
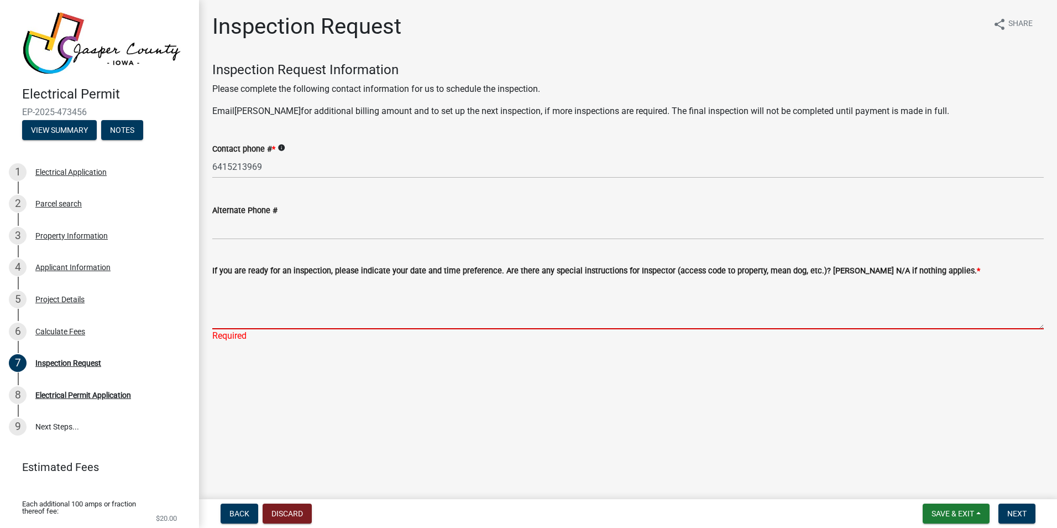
click at [247, 303] on textarea "If you are ready for an inspection, please indicate your date and time preferen…" at bounding box center [628, 303] width 832 height 52
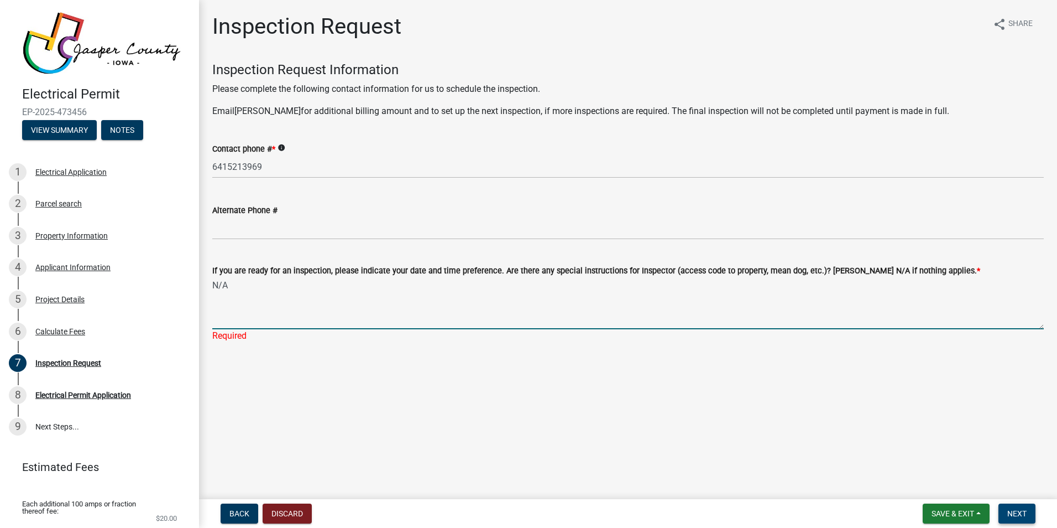
type textarea "N/A"
click at [1027, 510] on span "Next" at bounding box center [1017, 513] width 19 height 9
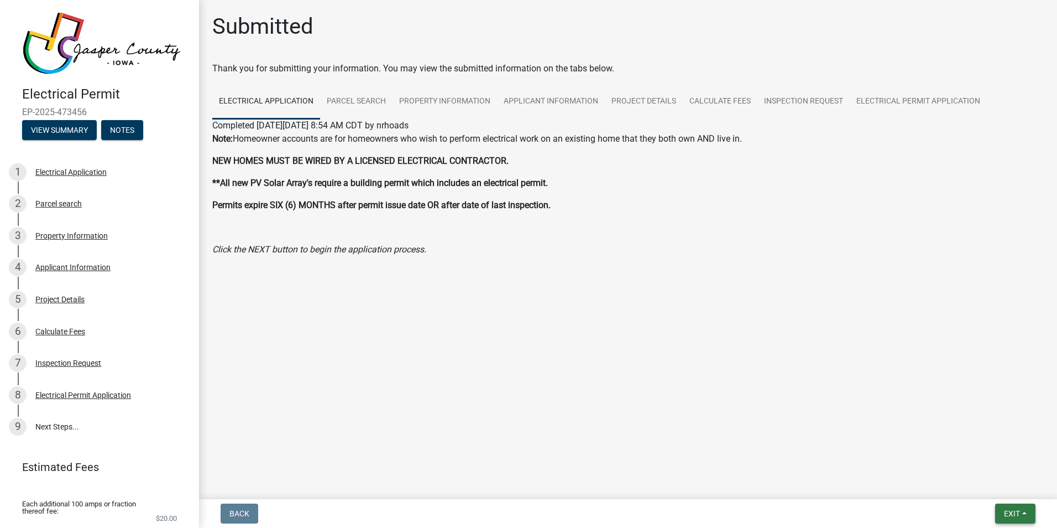
click at [1009, 515] on span "Exit" at bounding box center [1012, 513] width 16 height 9
click at [978, 488] on button "Save & Exit" at bounding box center [991, 484] width 88 height 27
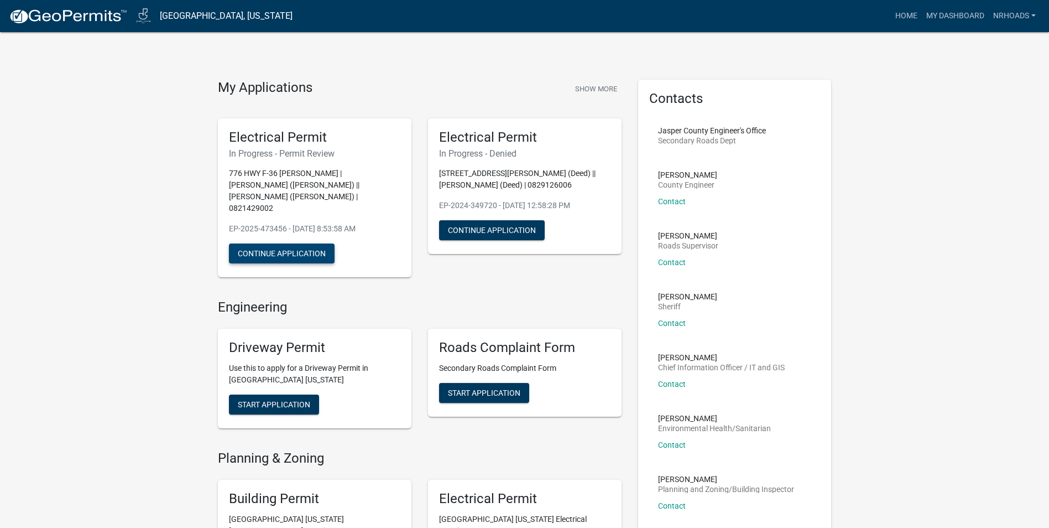
click at [259, 243] on button "Continue Application" at bounding box center [282, 253] width 106 height 20
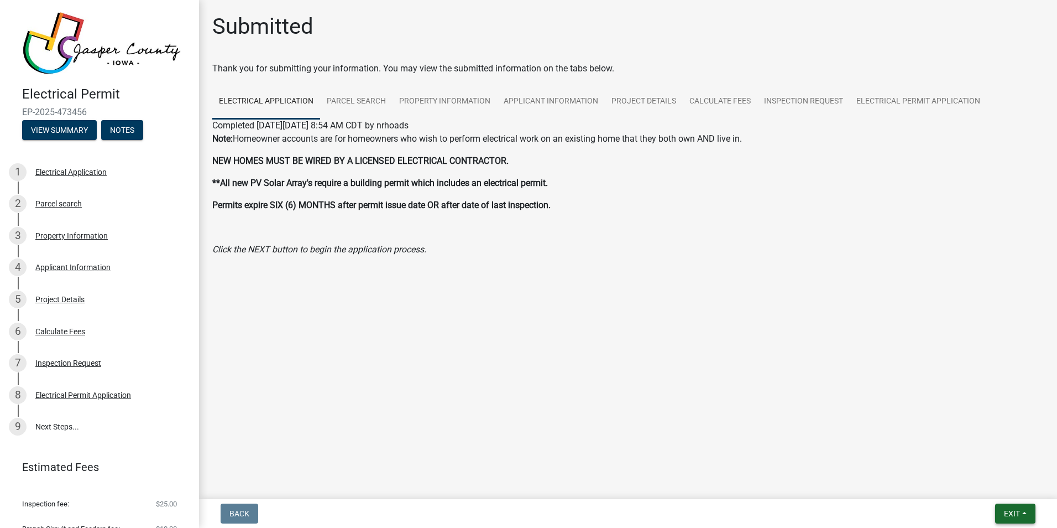
click at [1013, 509] on span "Exit" at bounding box center [1012, 513] width 16 height 9
click at [967, 486] on button "Save & Exit" at bounding box center [991, 484] width 88 height 27
